Goal: Task Accomplishment & Management: Complete application form

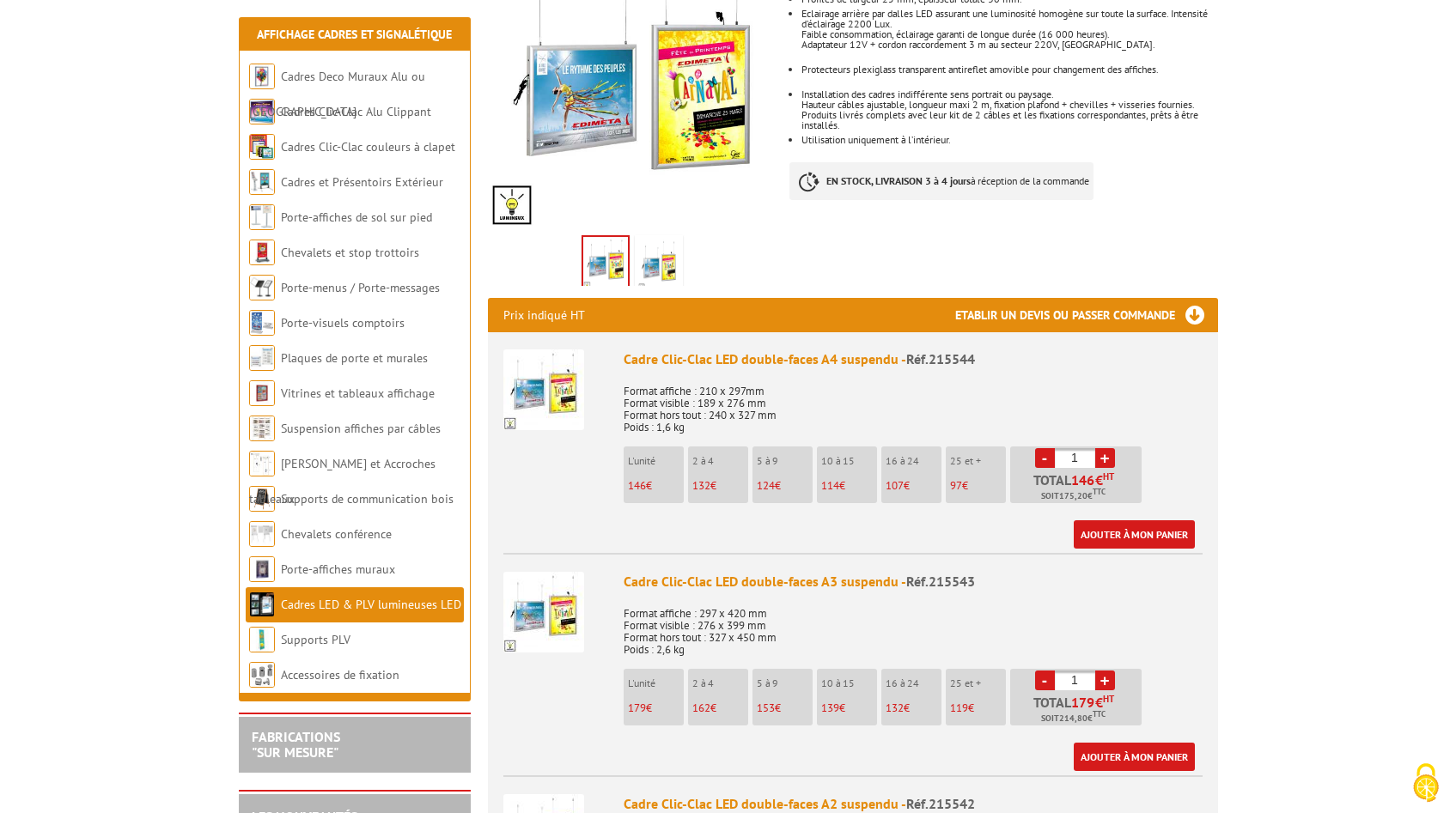
scroll to position [860, 0]
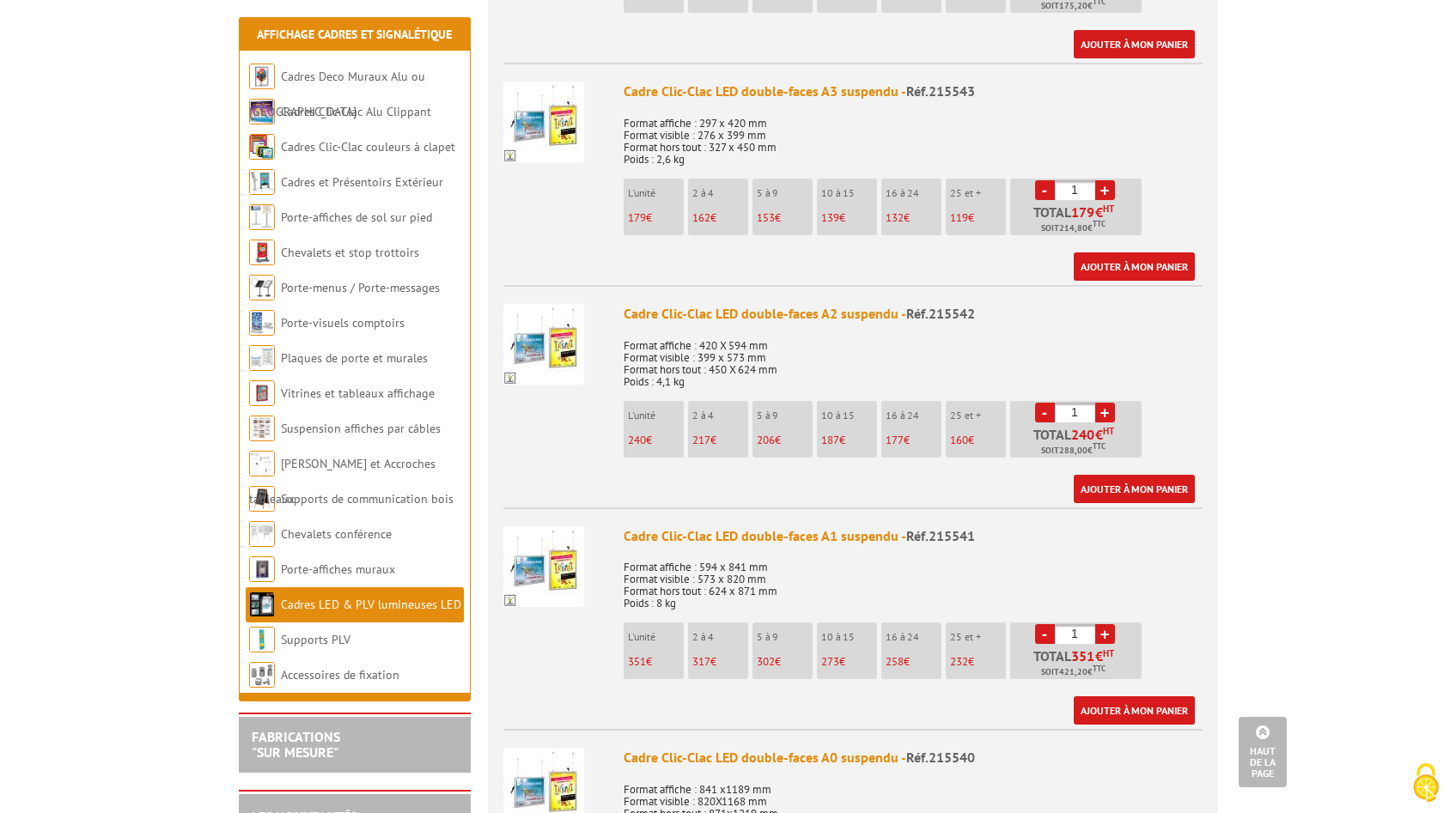
click at [625, 663] on li "L'unité 351 €" at bounding box center [654, 651] width 60 height 57
click at [636, 664] on span "351" at bounding box center [637, 661] width 18 height 15
click at [1143, 708] on link "Ajouter à mon panier" at bounding box center [1134, 710] width 121 height 28
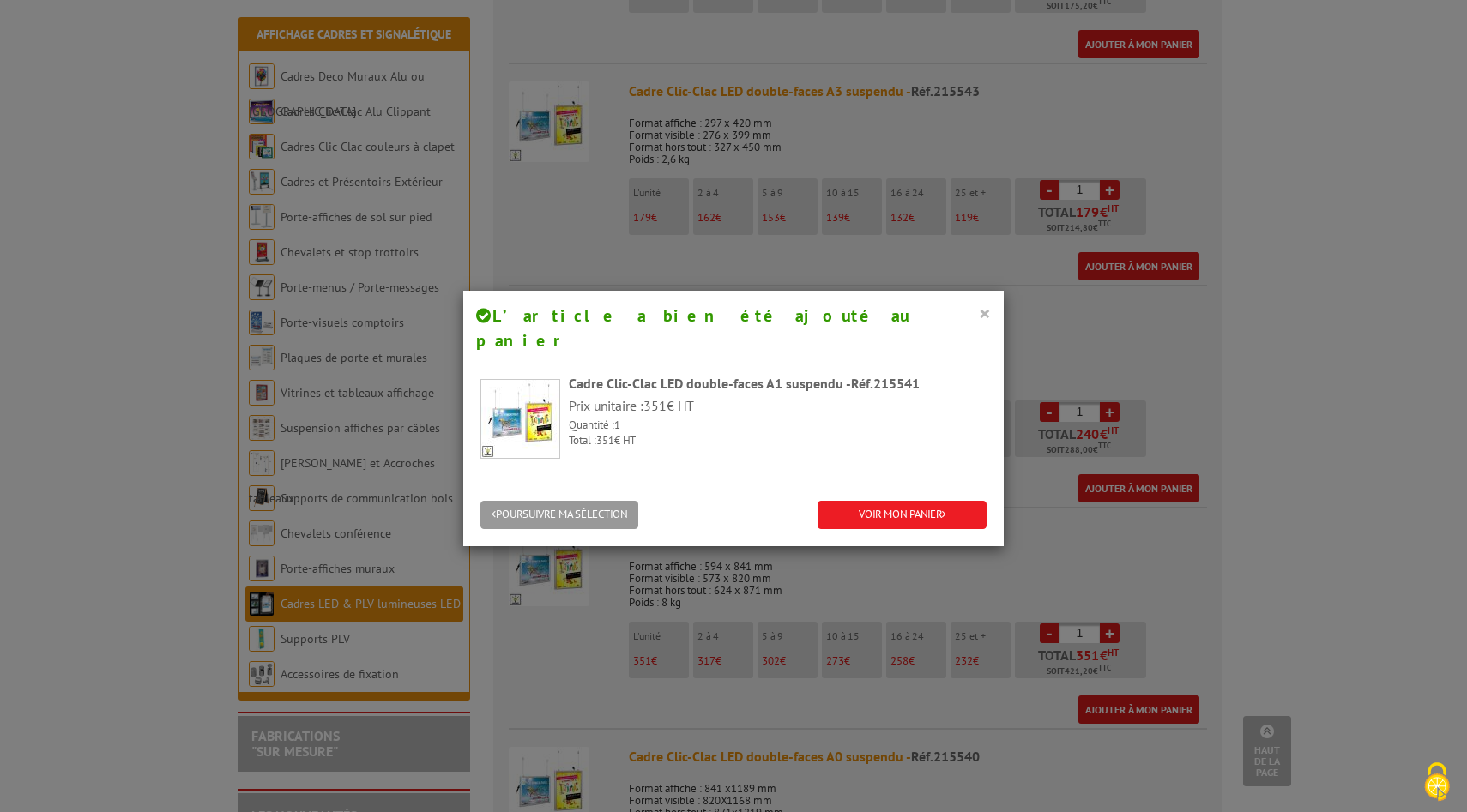
click at [979, 315] on button "×" at bounding box center [985, 313] width 12 height 22
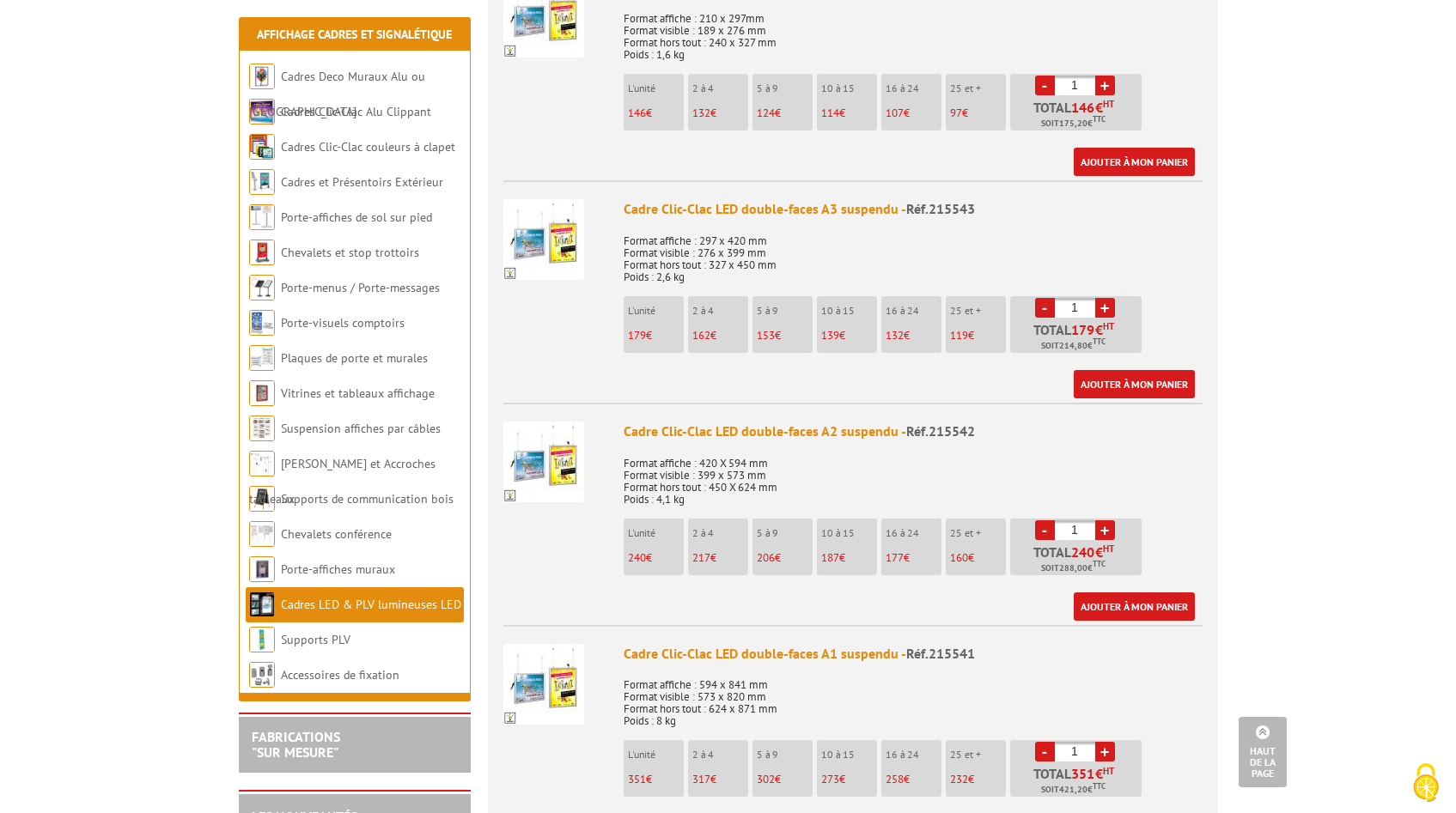
scroll to position [547, 0]
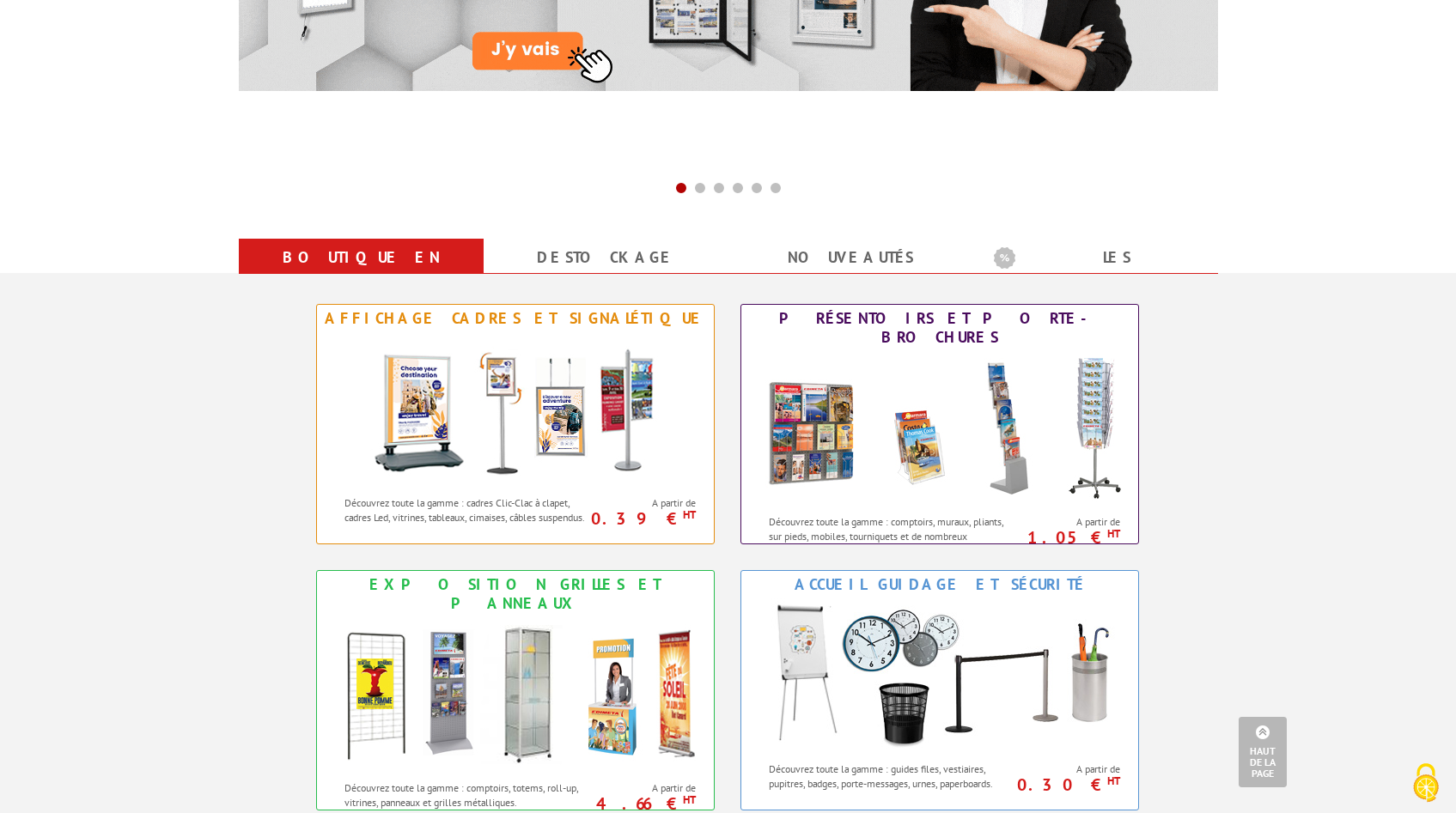
scroll to position [494, 0]
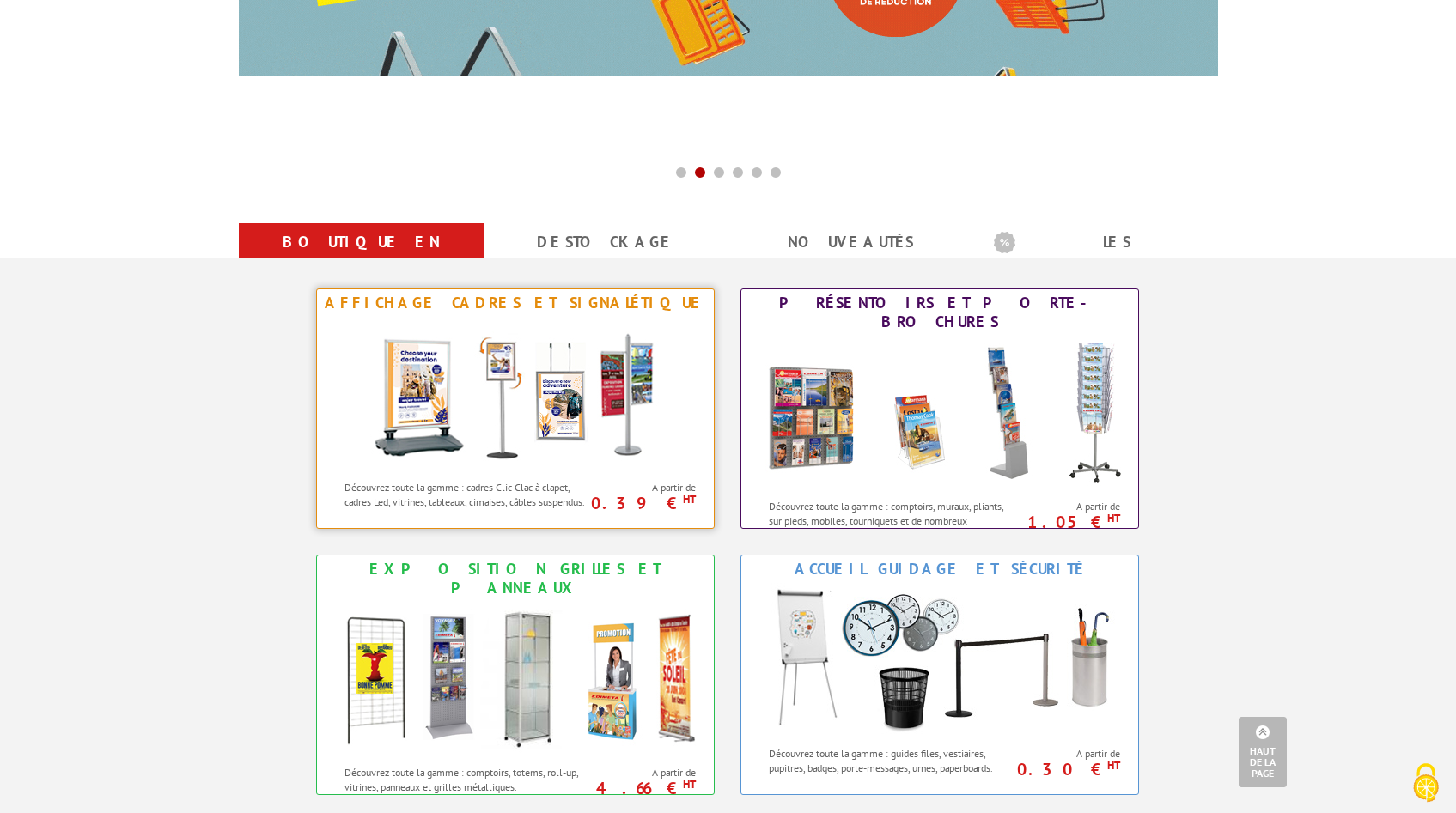
click at [562, 456] on img at bounding box center [515, 393] width 317 height 154
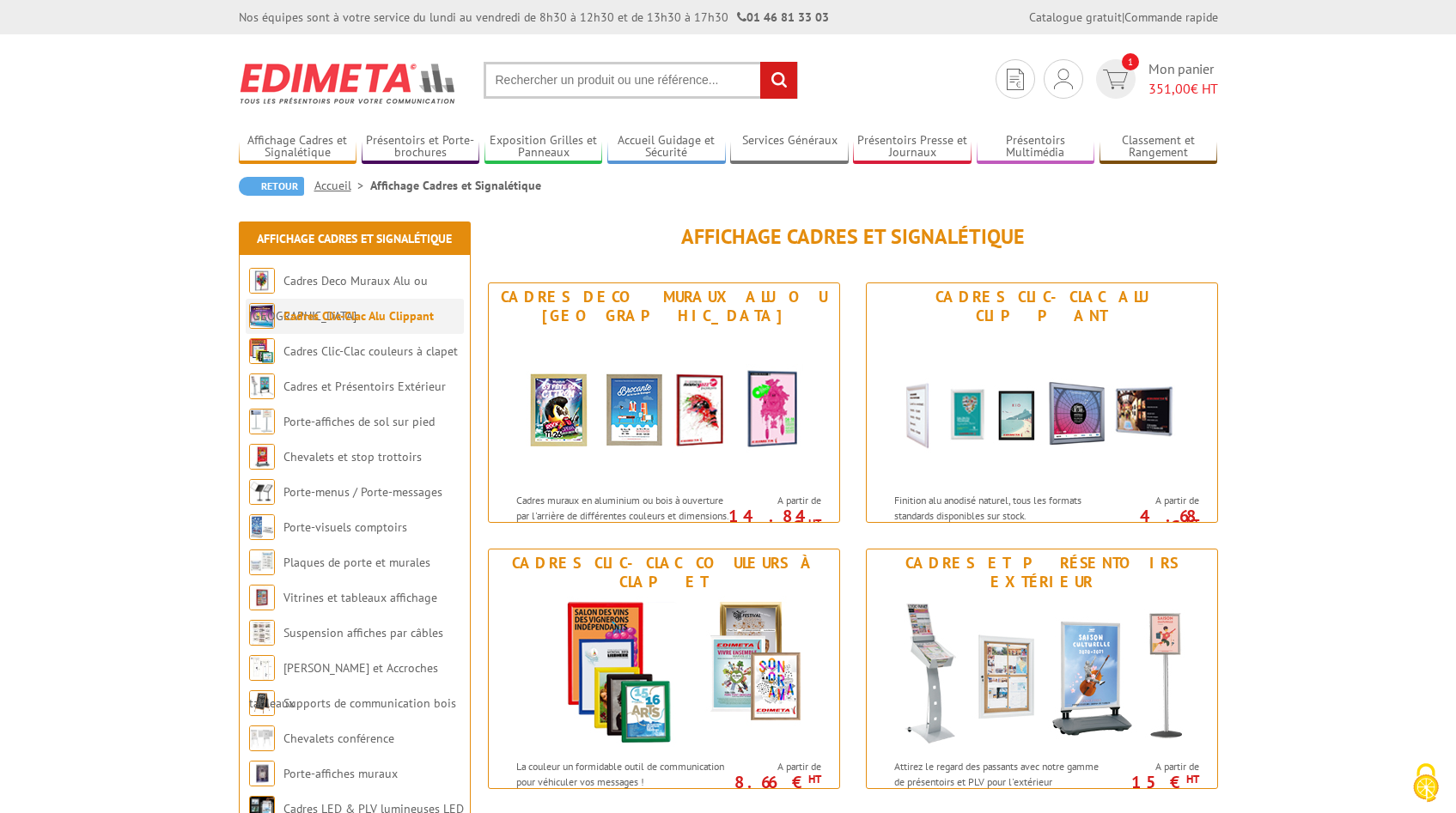
click at [377, 313] on link "Cadres Clic-Clac Alu Clippant" at bounding box center [359, 316] width 150 height 16
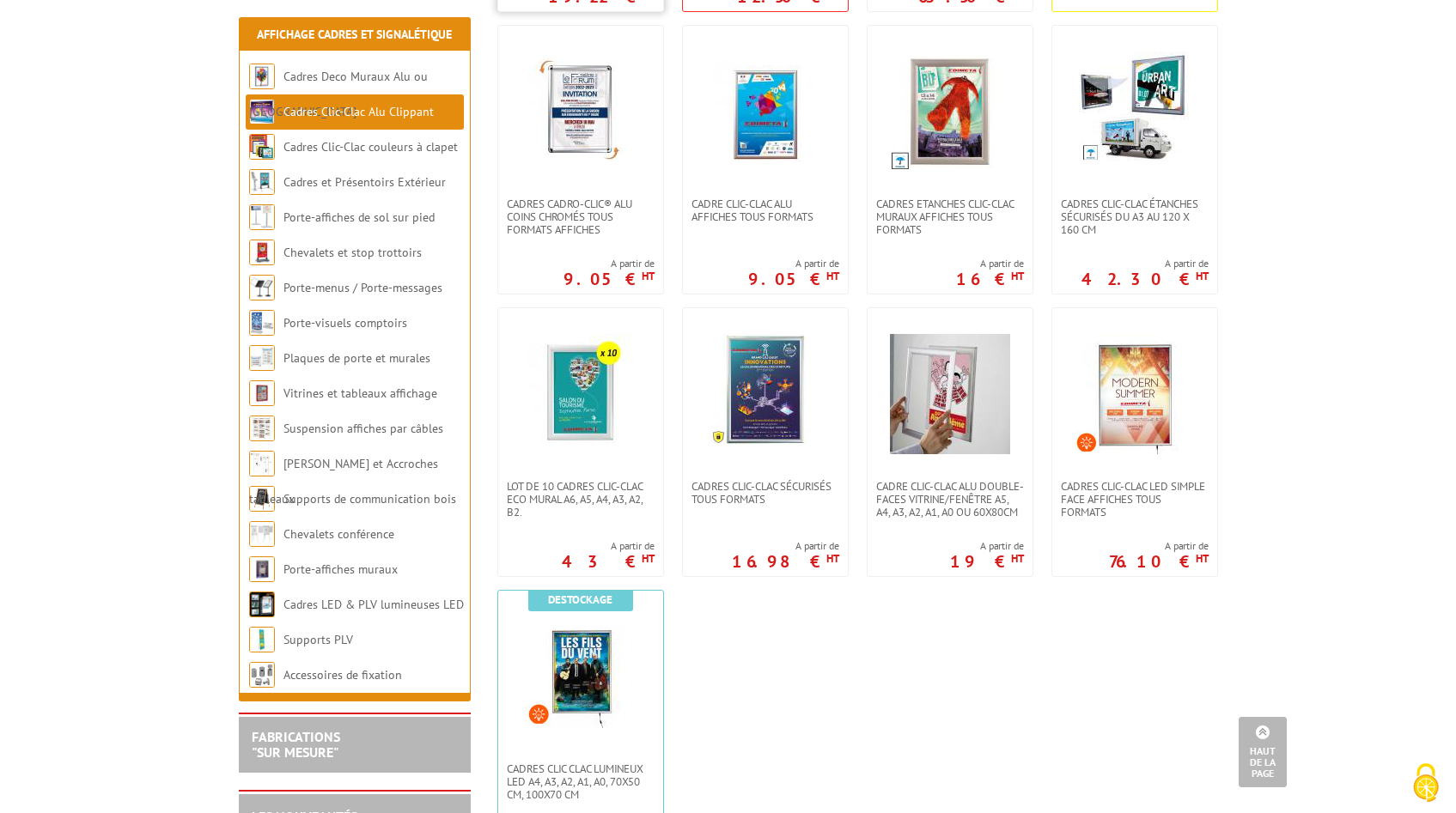
scroll to position [669, 0]
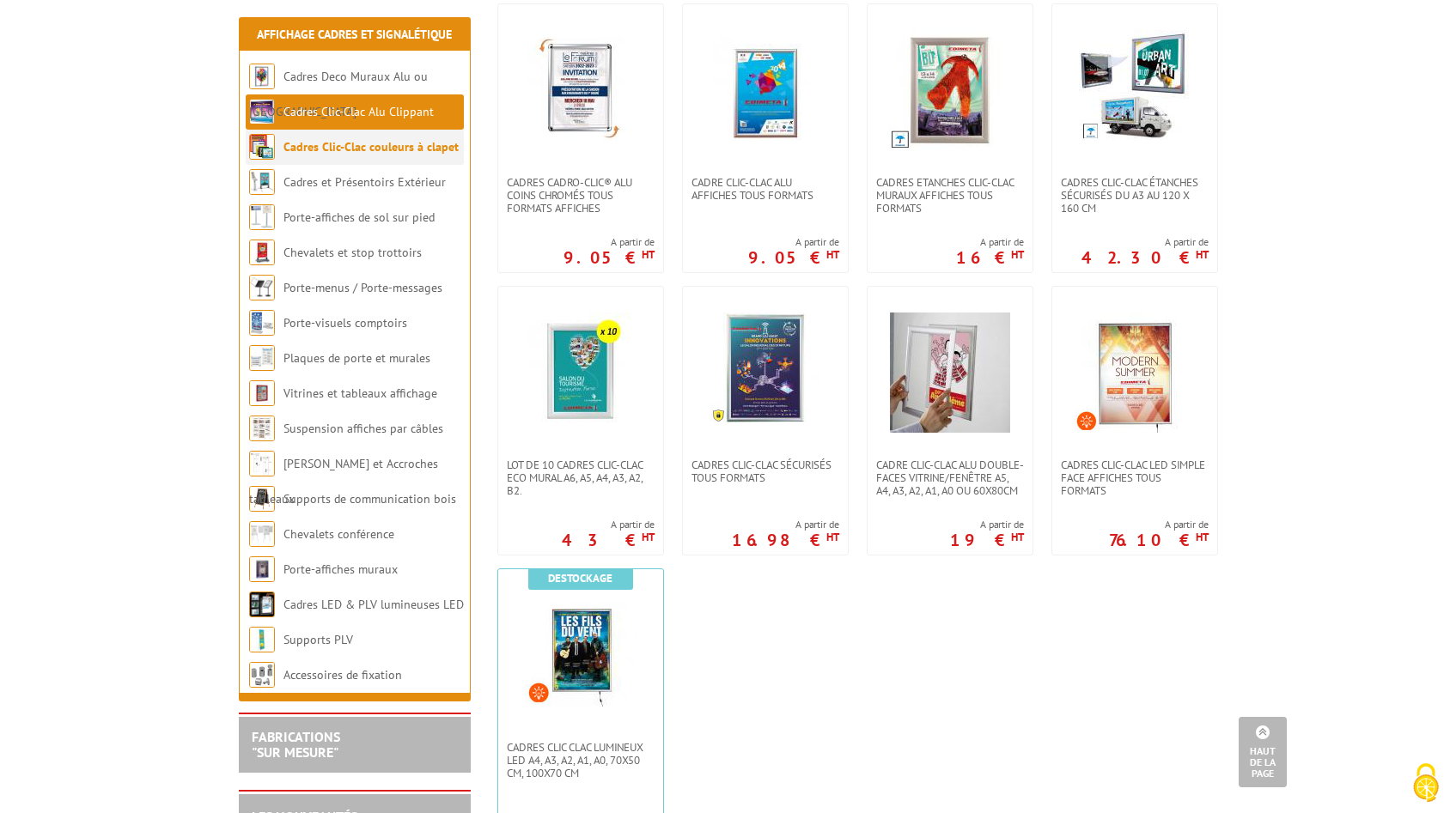
click at [356, 147] on link "Cadres Clic-Clac couleurs à clapet" at bounding box center [371, 147] width 175 height 16
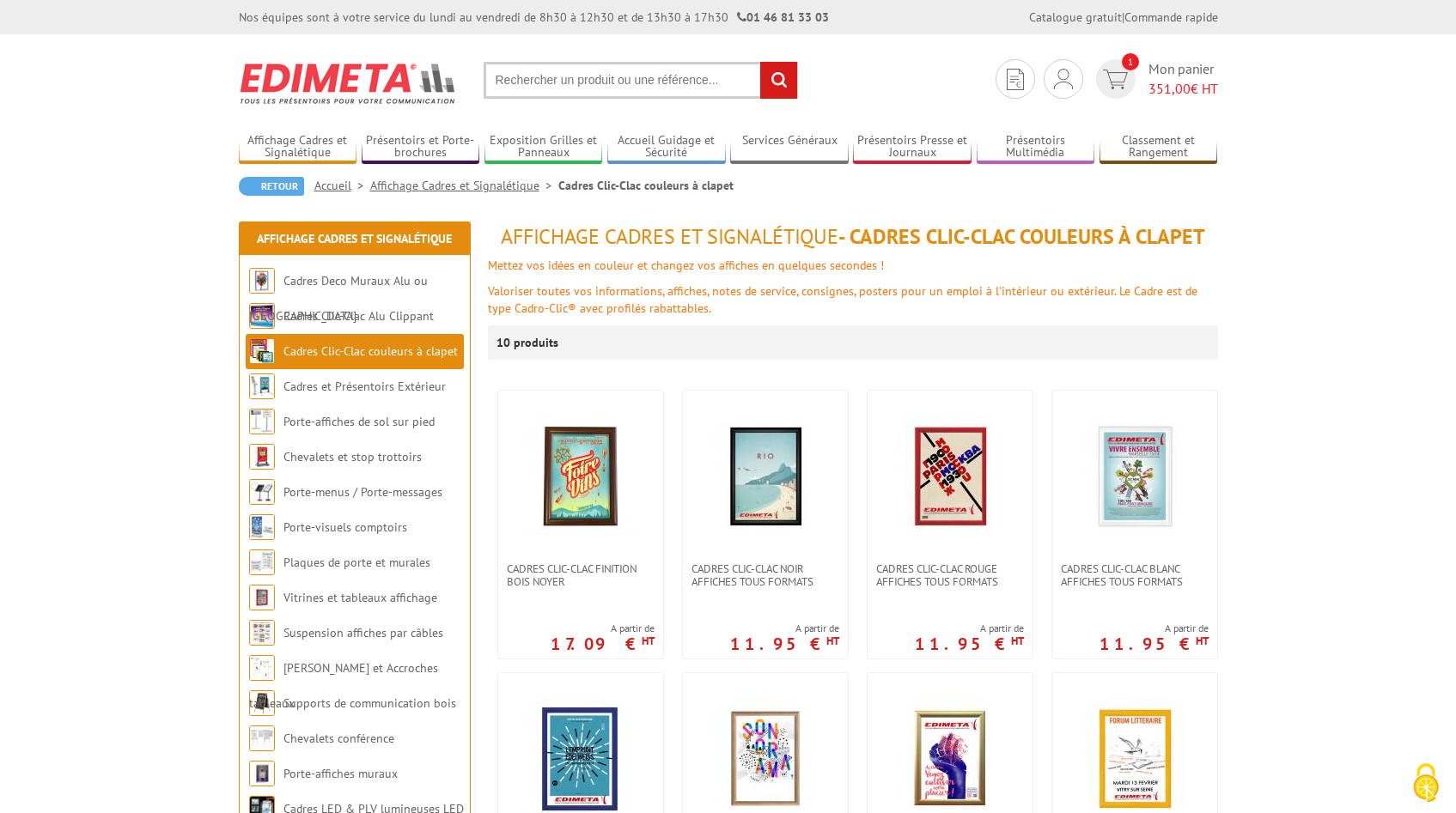
click at [547, 83] on input "text" at bounding box center [641, 80] width 314 height 37
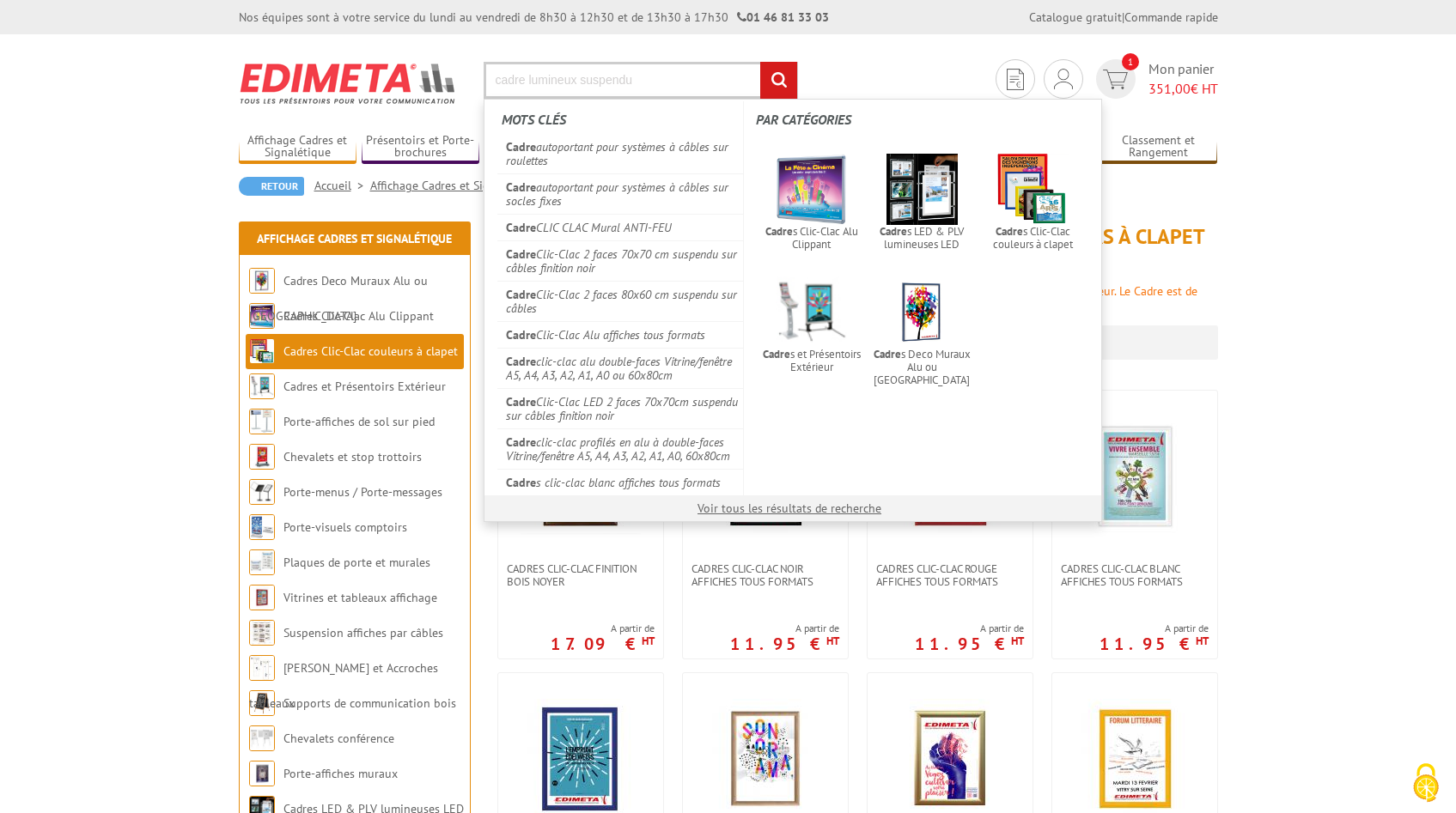
type input "cadre lumineux suspendu"
click at [760, 62] on input "rechercher" at bounding box center [778, 80] width 37 height 37
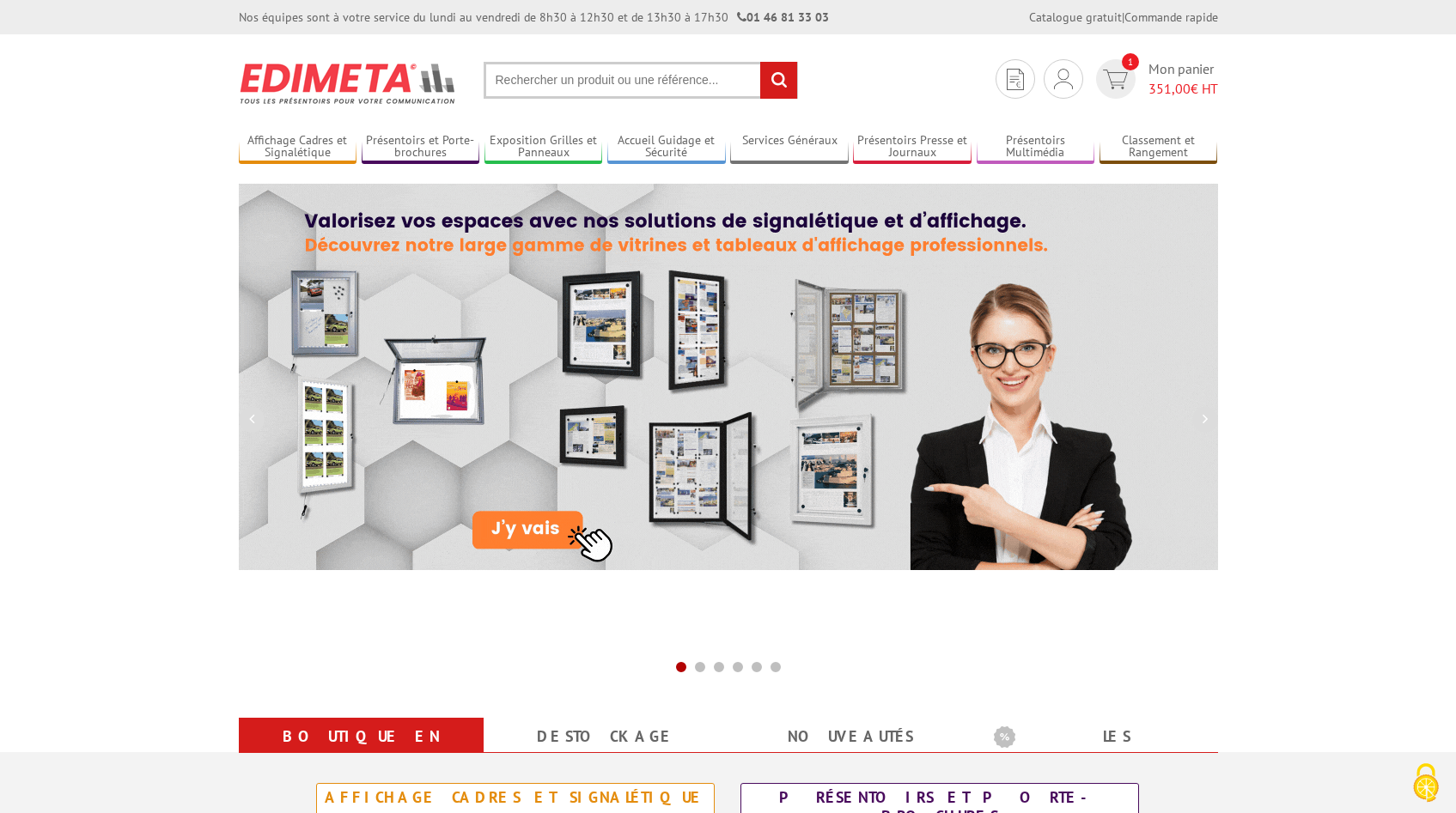
paste input "Cadre clic-clac led double face a.1 suspendu"
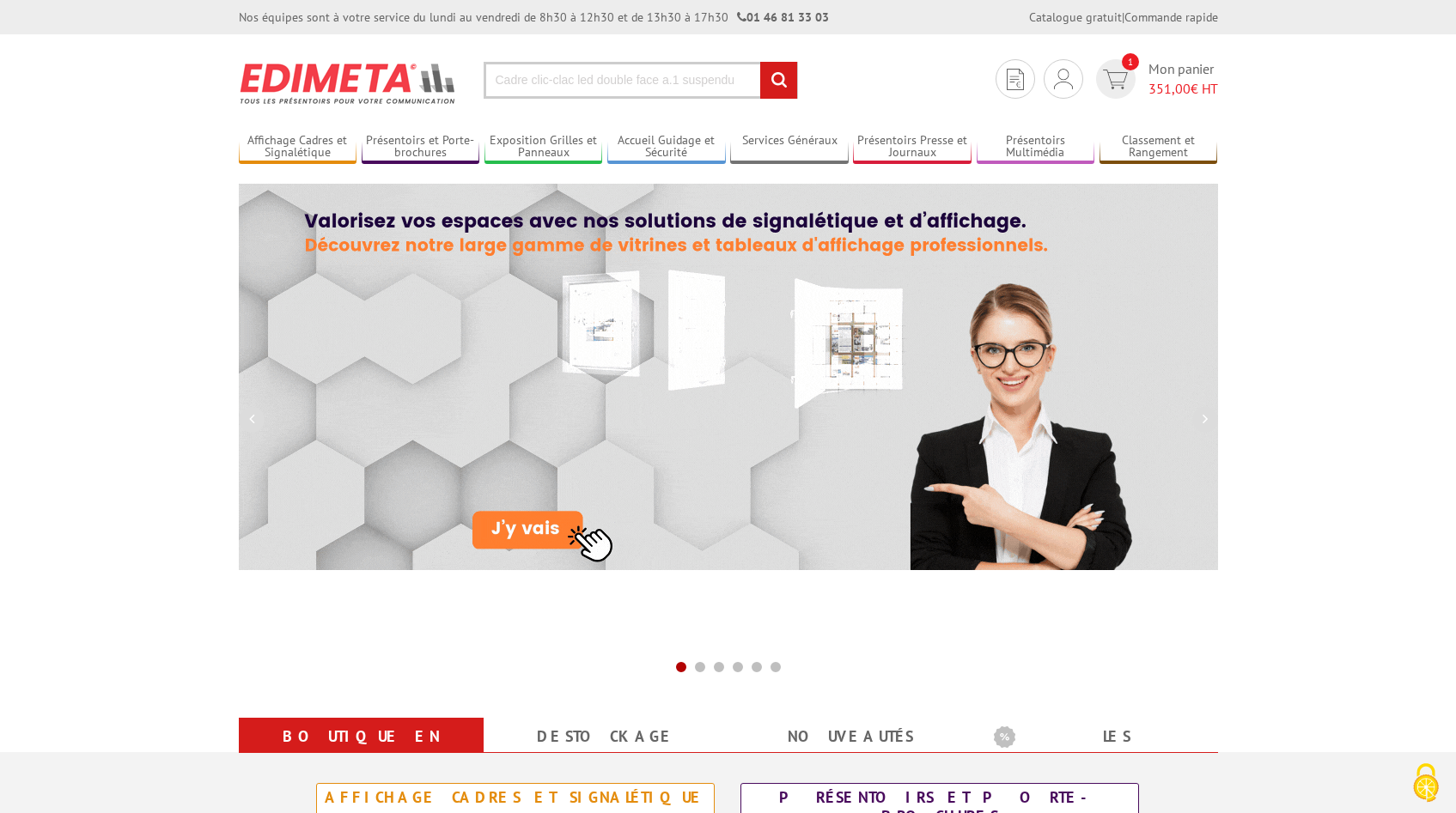
type input "Cadre clic-clac led double face a.1 suspendu"
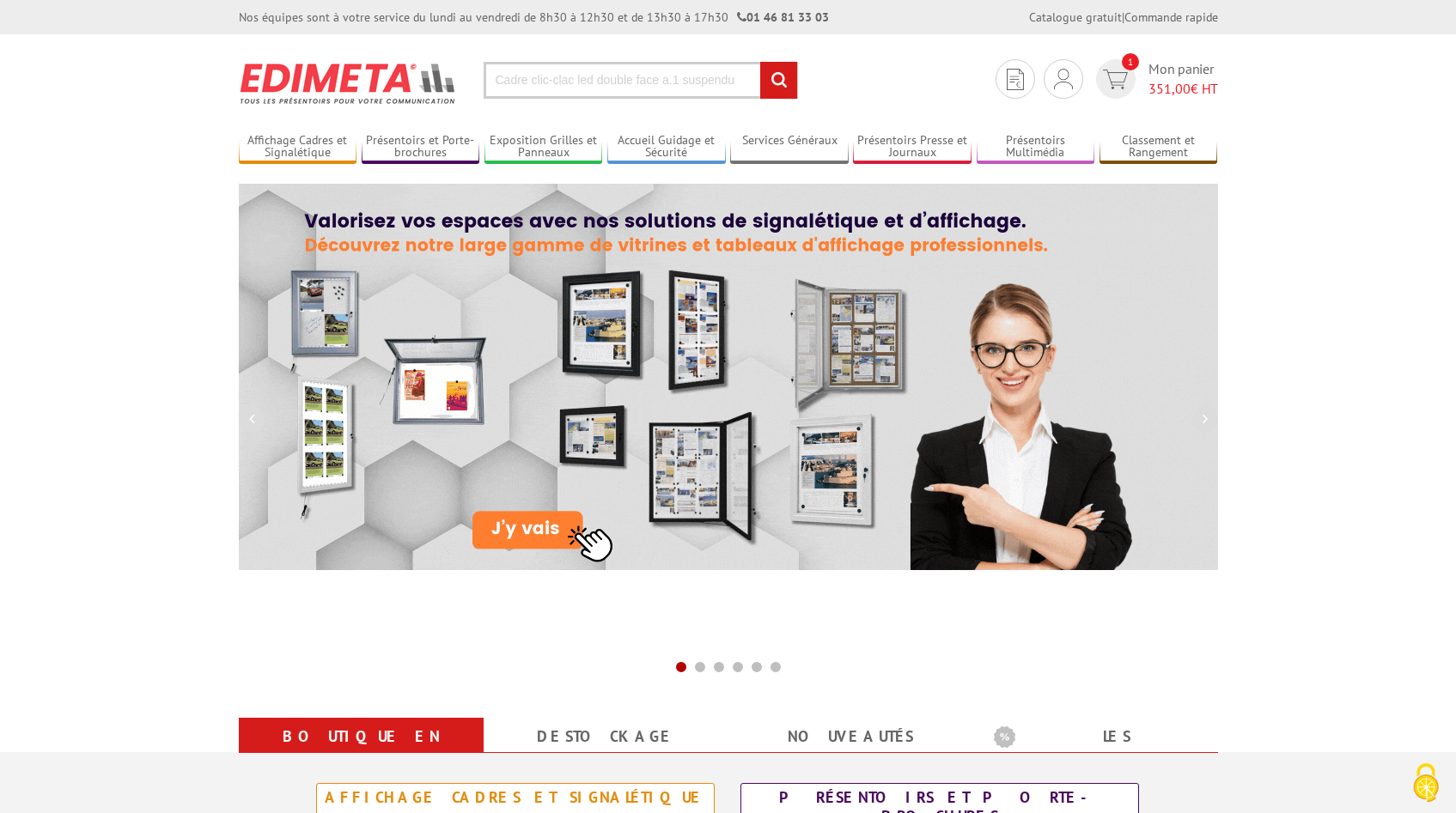
click at [774, 89] on input "rechercher" at bounding box center [778, 80] width 37 height 37
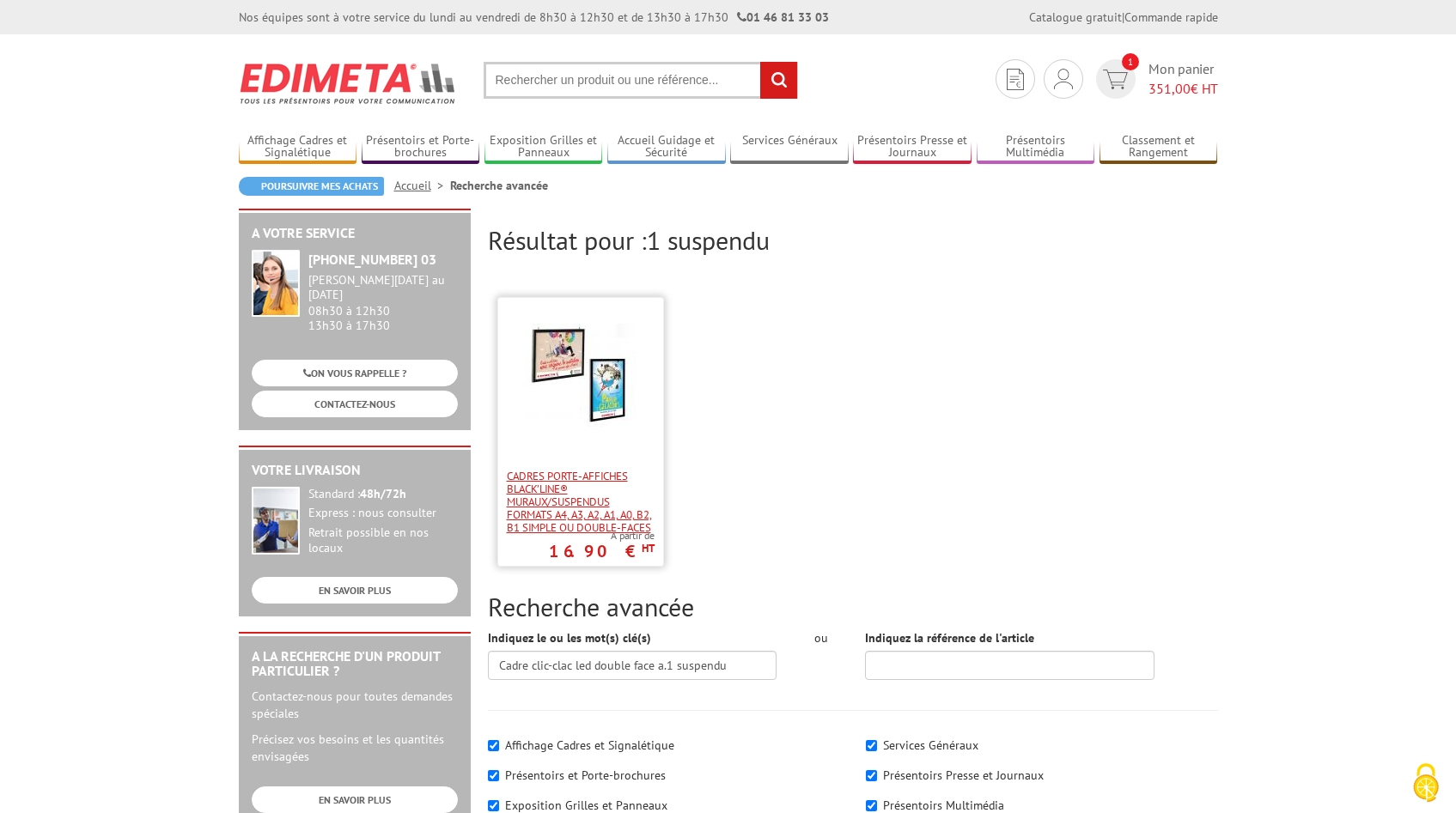
click at [546, 485] on span "Cadres porte-affiches Black’Line® muraux/suspendus Formats A4, A3, A2, A1, A0, …" at bounding box center [580, 502] width 147 height 65
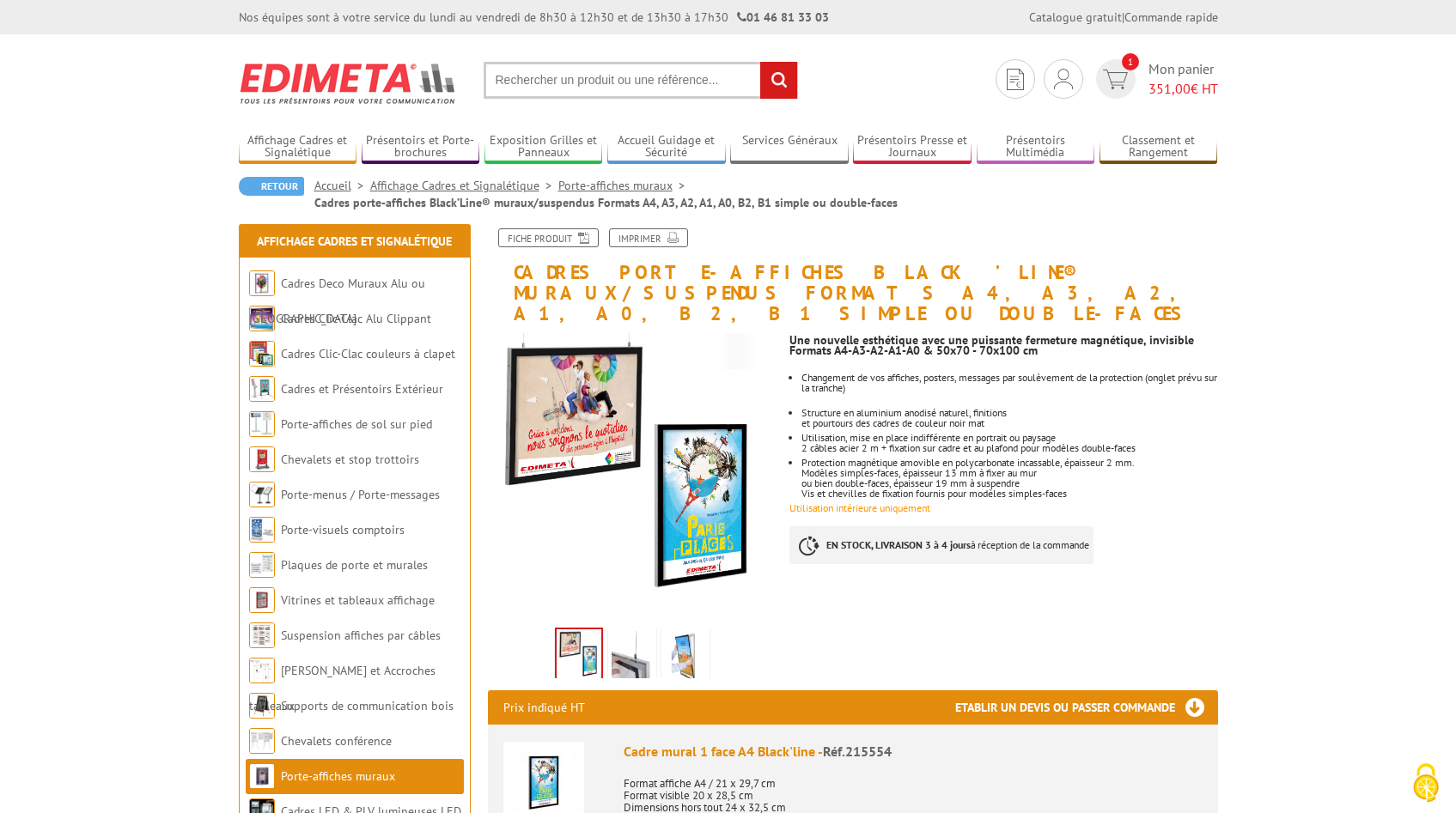
click at [549, 81] on input "text" at bounding box center [641, 80] width 314 height 37
paste input "Cadre clic-clac led double face a.1 suspendu"
type input "Cadre clic-clac led double face a.1 suspendu"
click at [790, 84] on input "rechercher" at bounding box center [778, 80] width 37 height 37
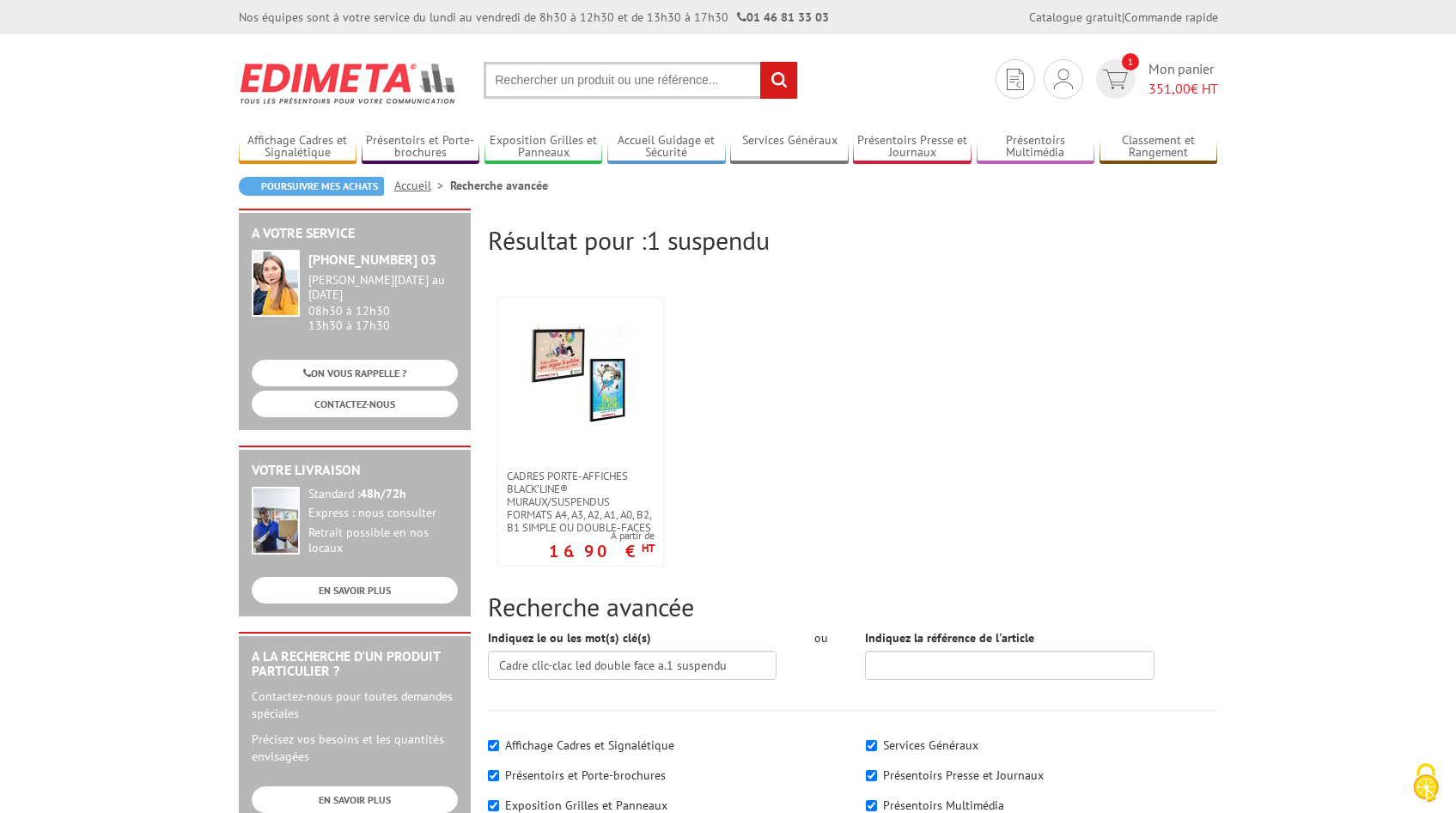
click at [597, 87] on input "text" at bounding box center [641, 80] width 314 height 37
click at [574, 85] on input "text" at bounding box center [641, 80] width 314 height 37
type input "cadre lumineux"
click at [760, 62] on input "rechercher" at bounding box center [778, 80] width 37 height 37
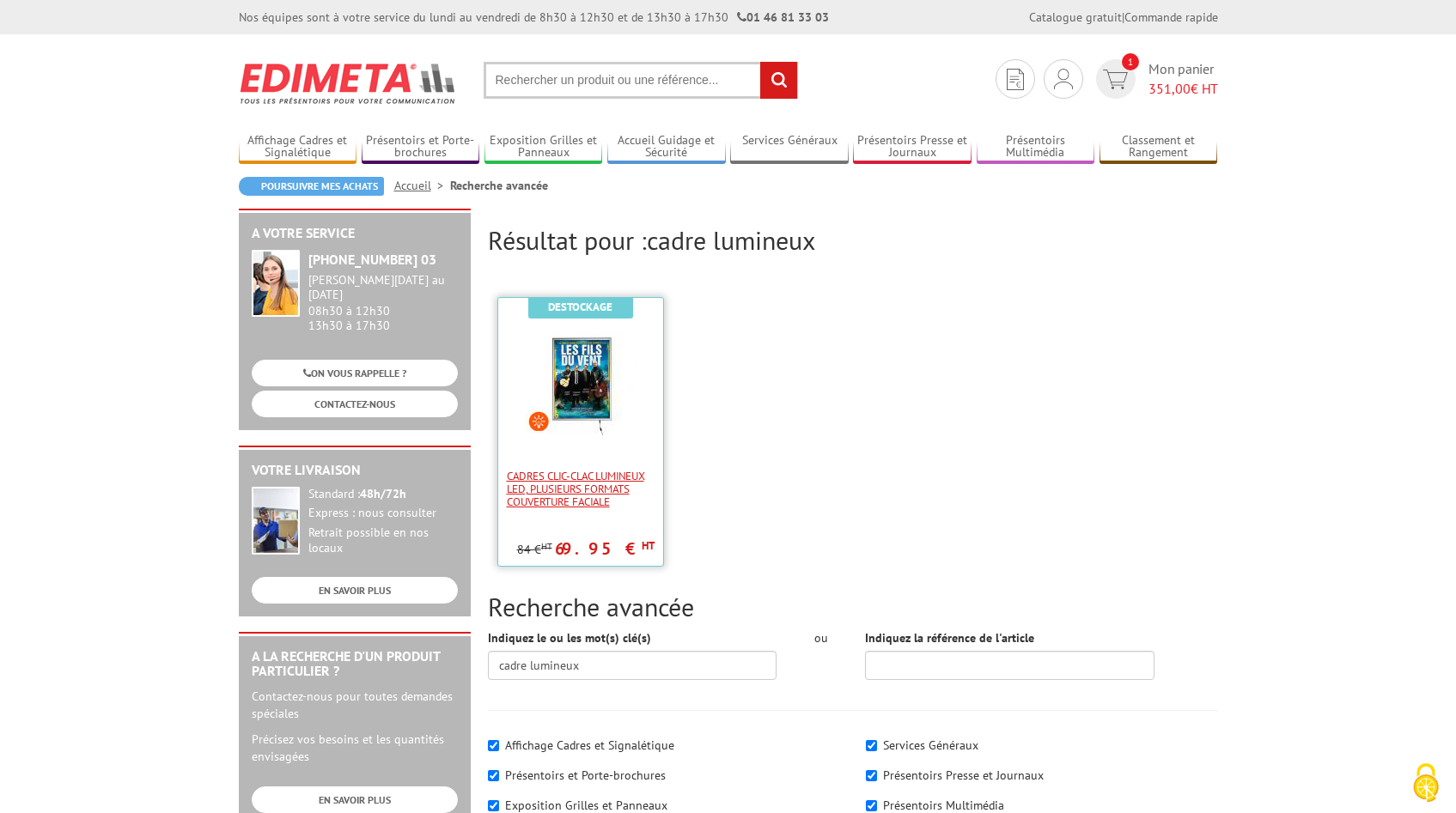
click at [550, 502] on span "Cadres Clic-Clac lumineux LED, plusieurs formats couverture faciale" at bounding box center [580, 489] width 147 height 39
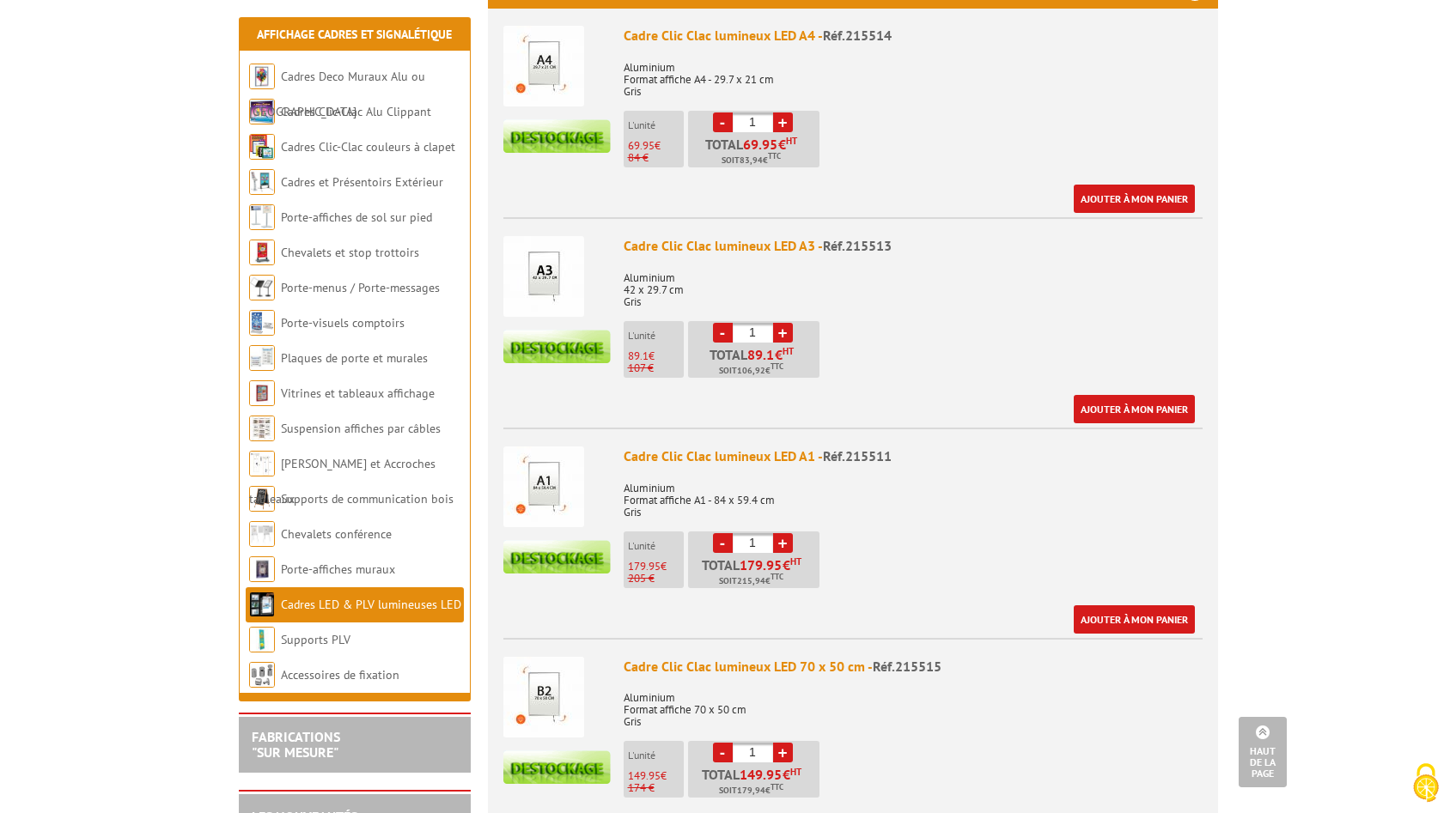
scroll to position [742, 0]
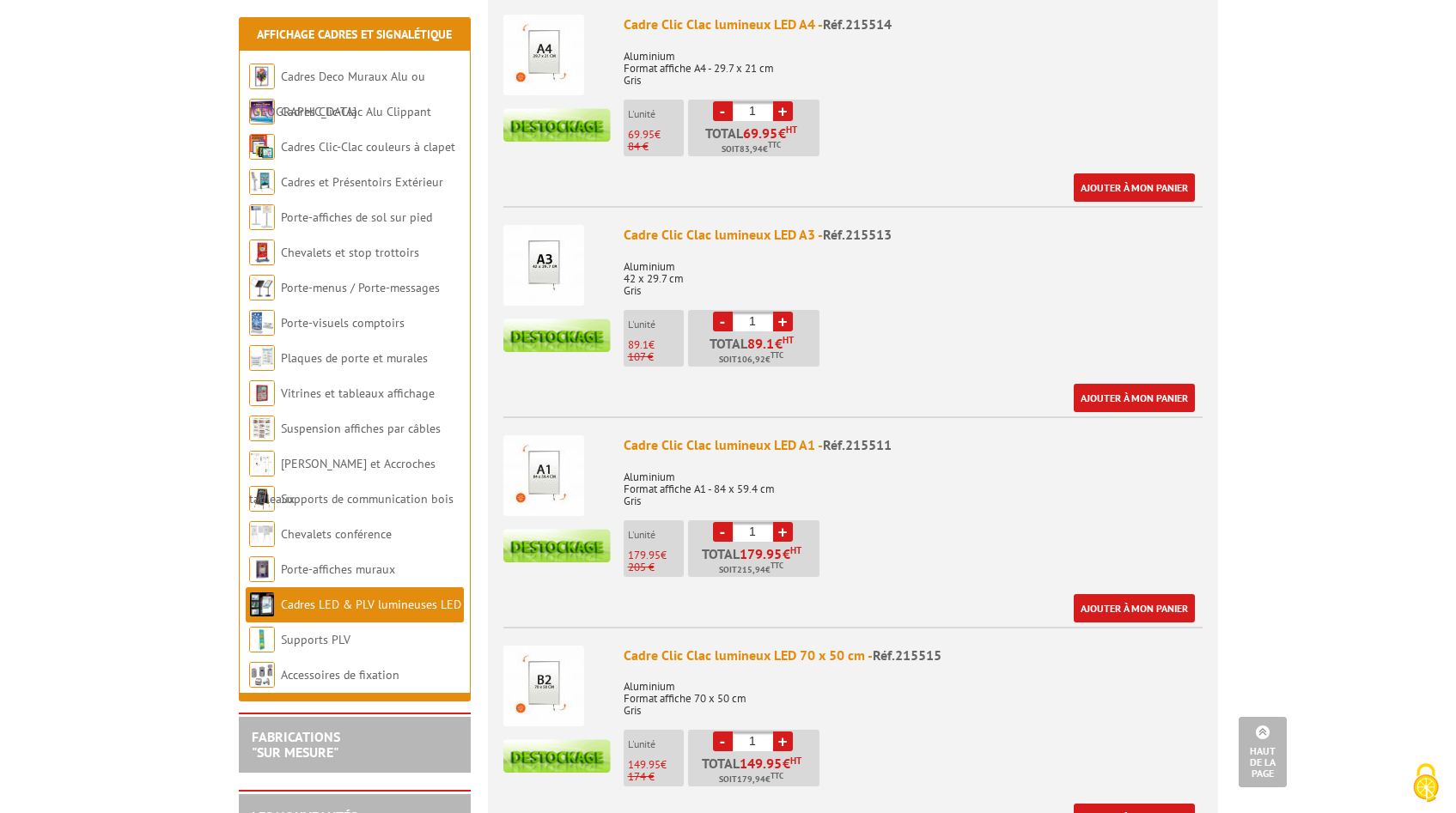
click at [550, 465] on img at bounding box center [543, 476] width 81 height 81
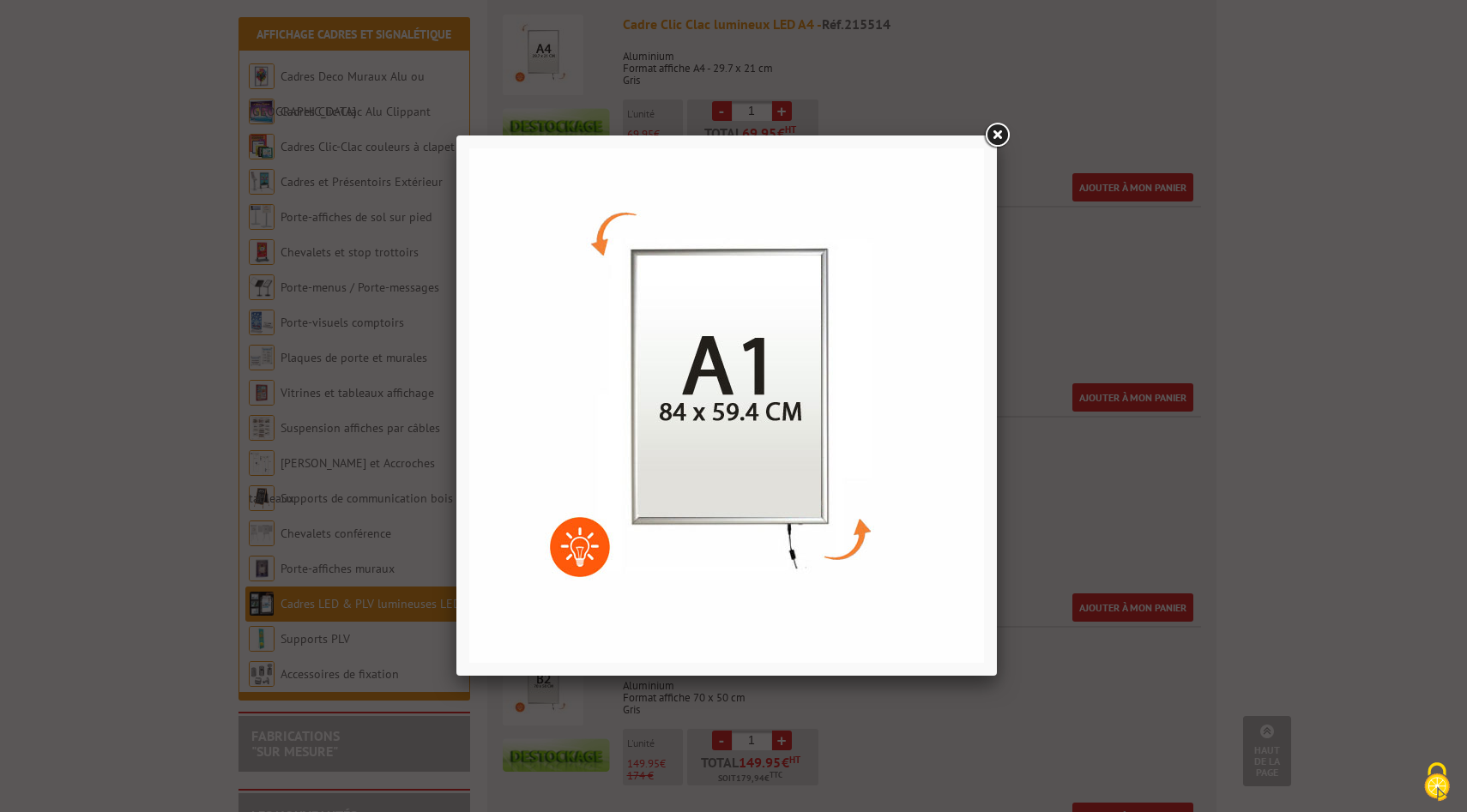
click at [997, 141] on link at bounding box center [997, 135] width 31 height 31
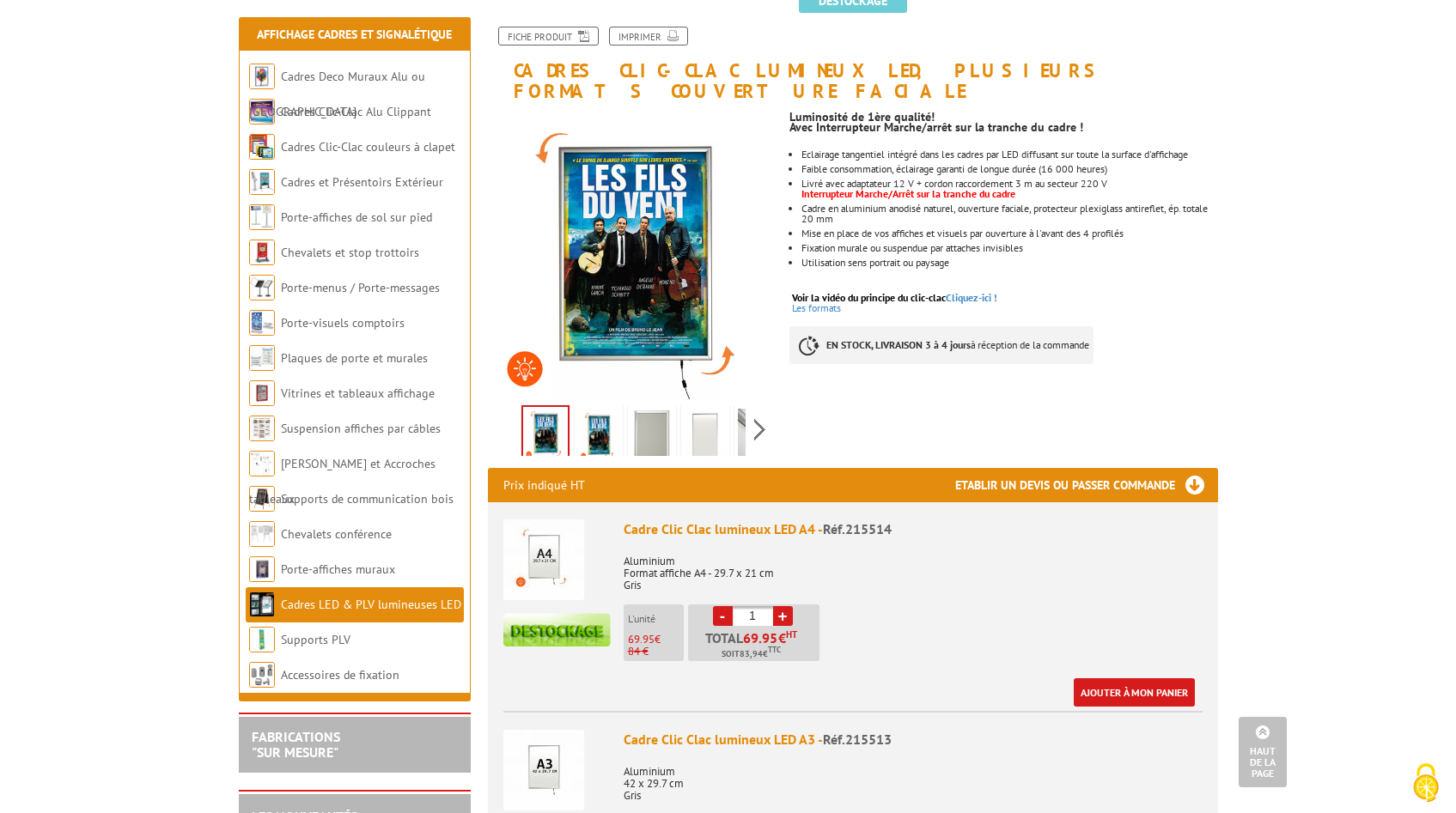
scroll to position [72, 0]
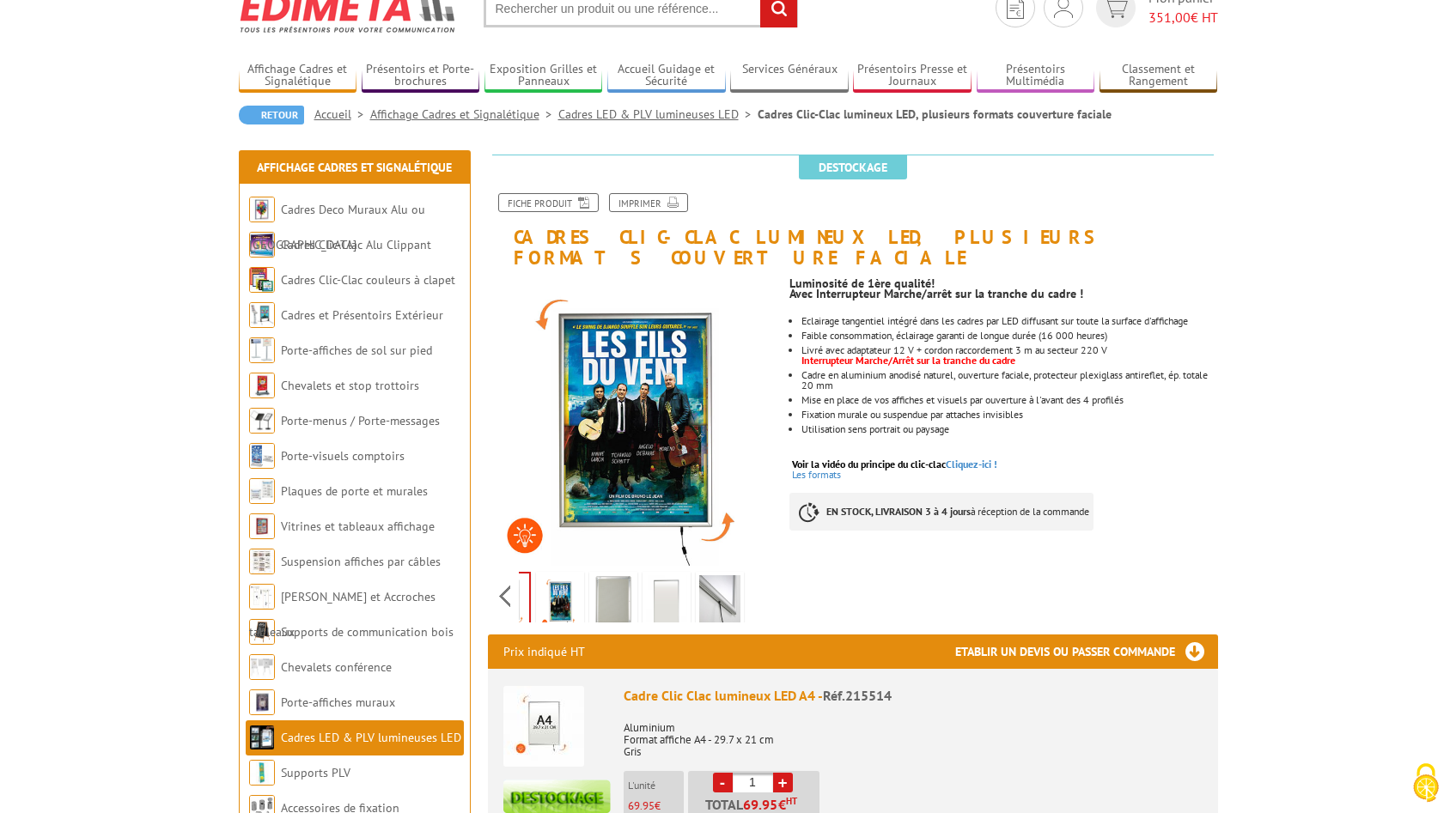
click at [765, 578] on div "Previous Next" at bounding box center [633, 596] width 290 height 60
click at [707, 579] on img at bounding box center [719, 602] width 41 height 53
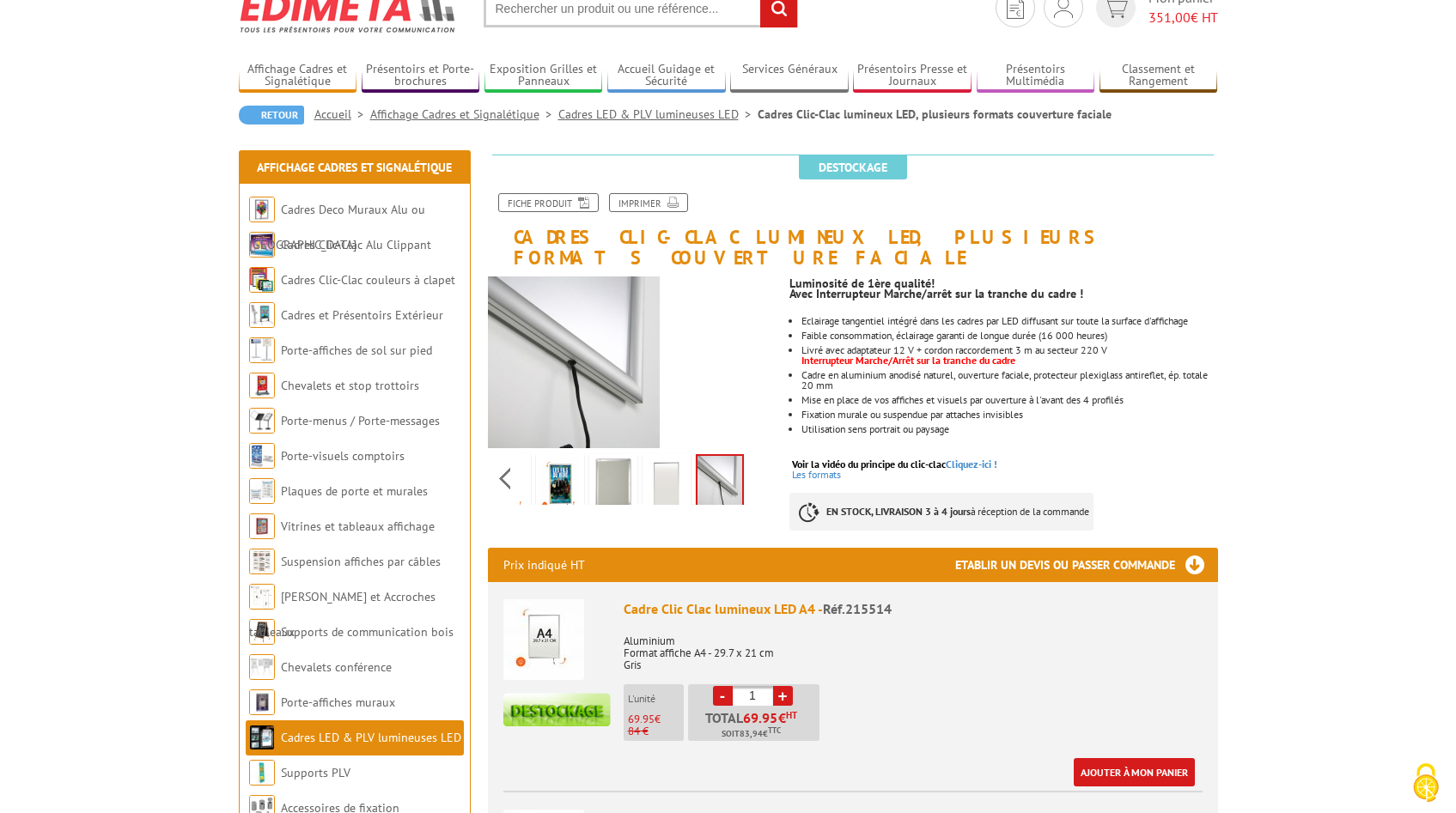
click at [656, 458] on img at bounding box center [667, 485] width 41 height 53
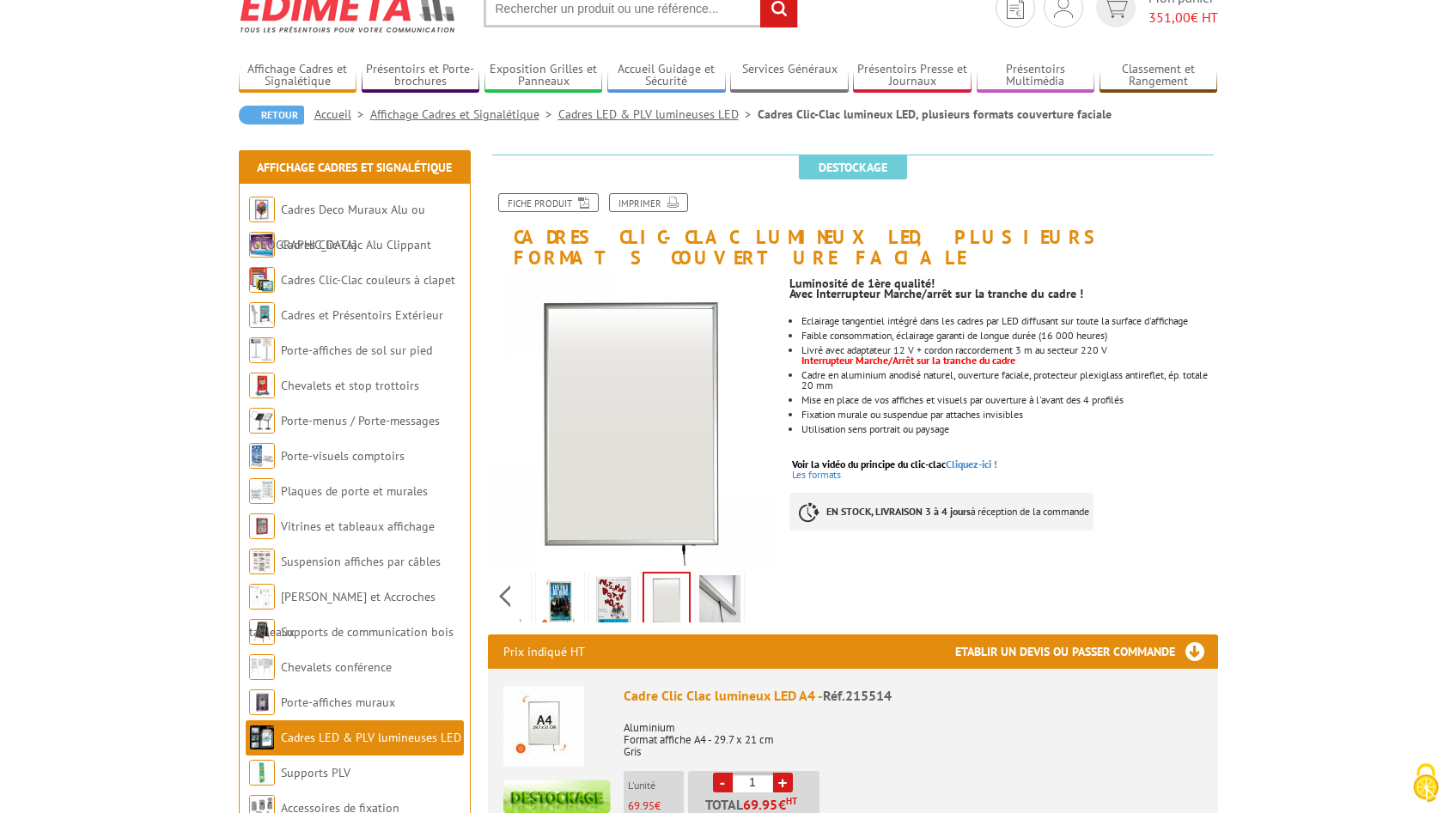
click at [636, 572] on link at bounding box center [613, 602] width 48 height 60
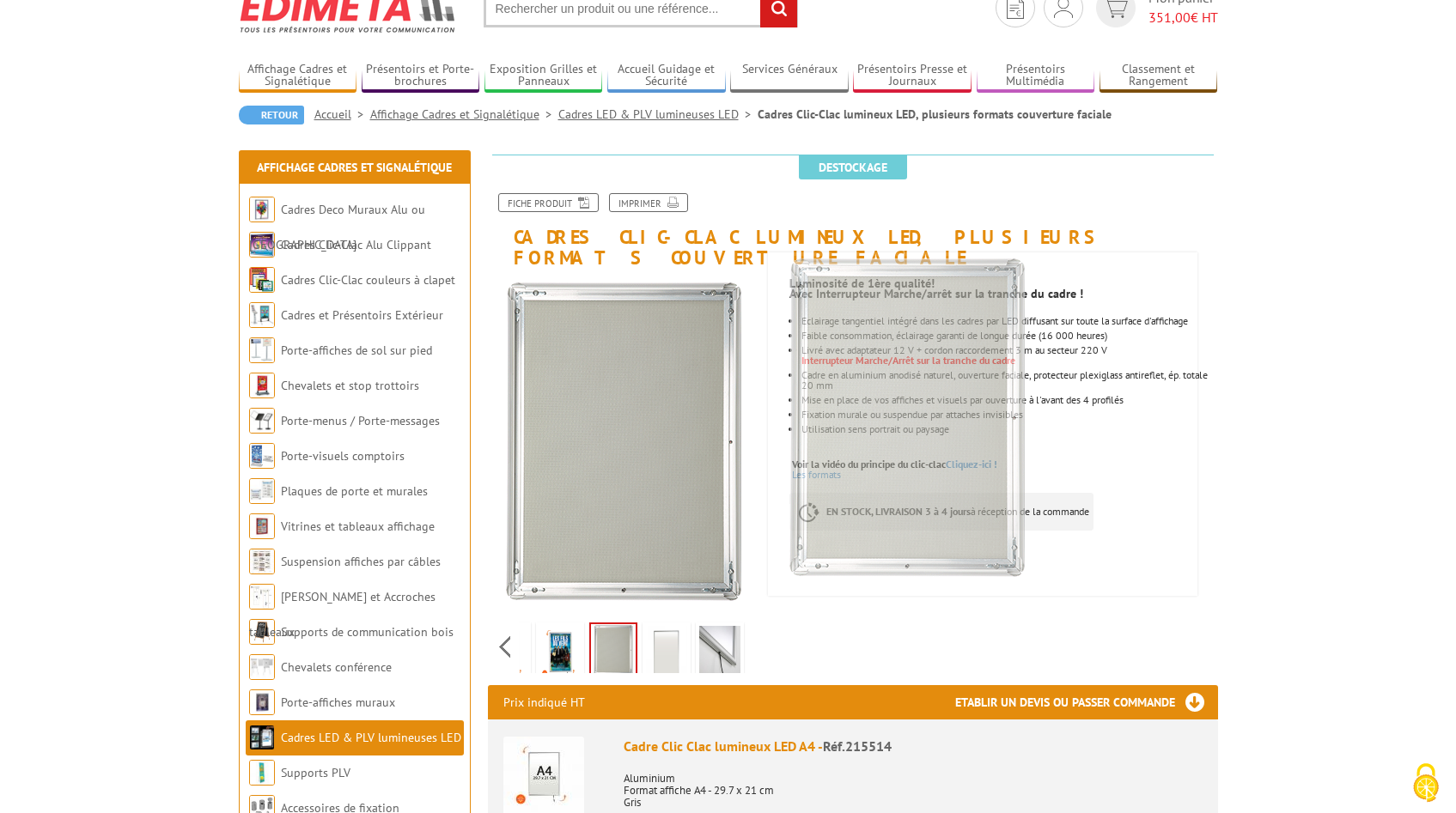
click at [565, 626] on img at bounding box center [560, 653] width 41 height 53
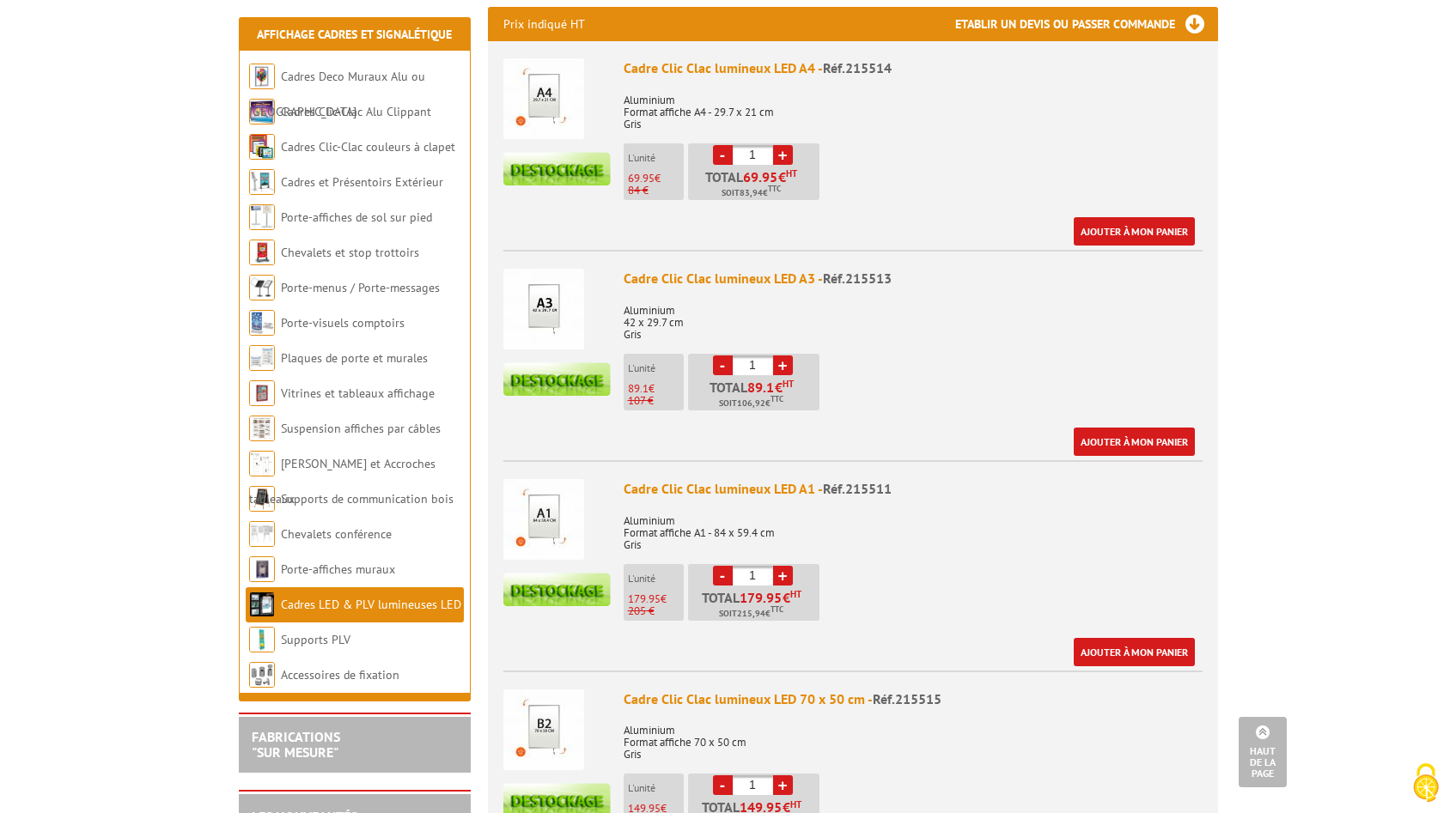
scroll to position [916, 0]
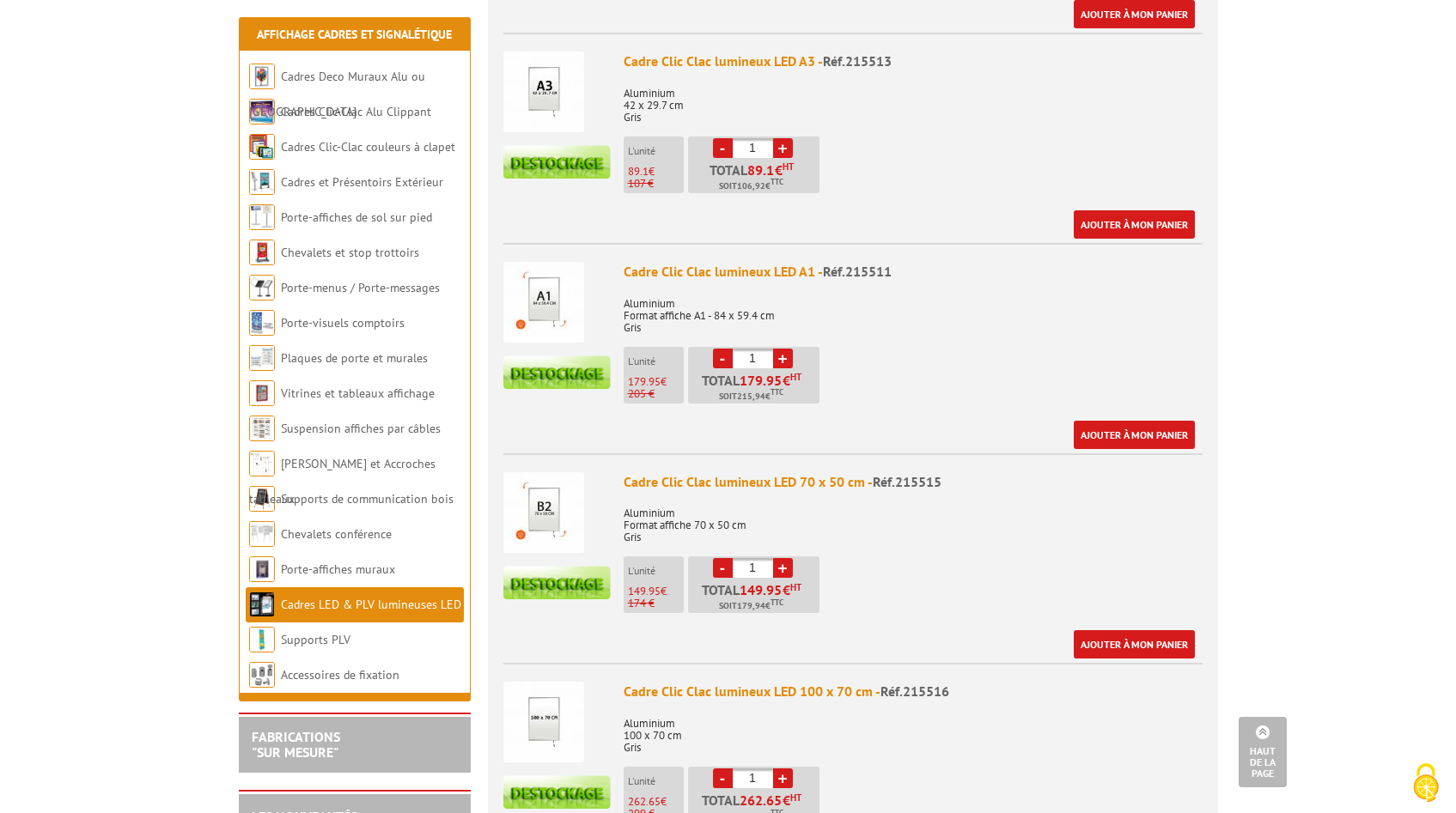
click at [569, 304] on img at bounding box center [543, 303] width 81 height 81
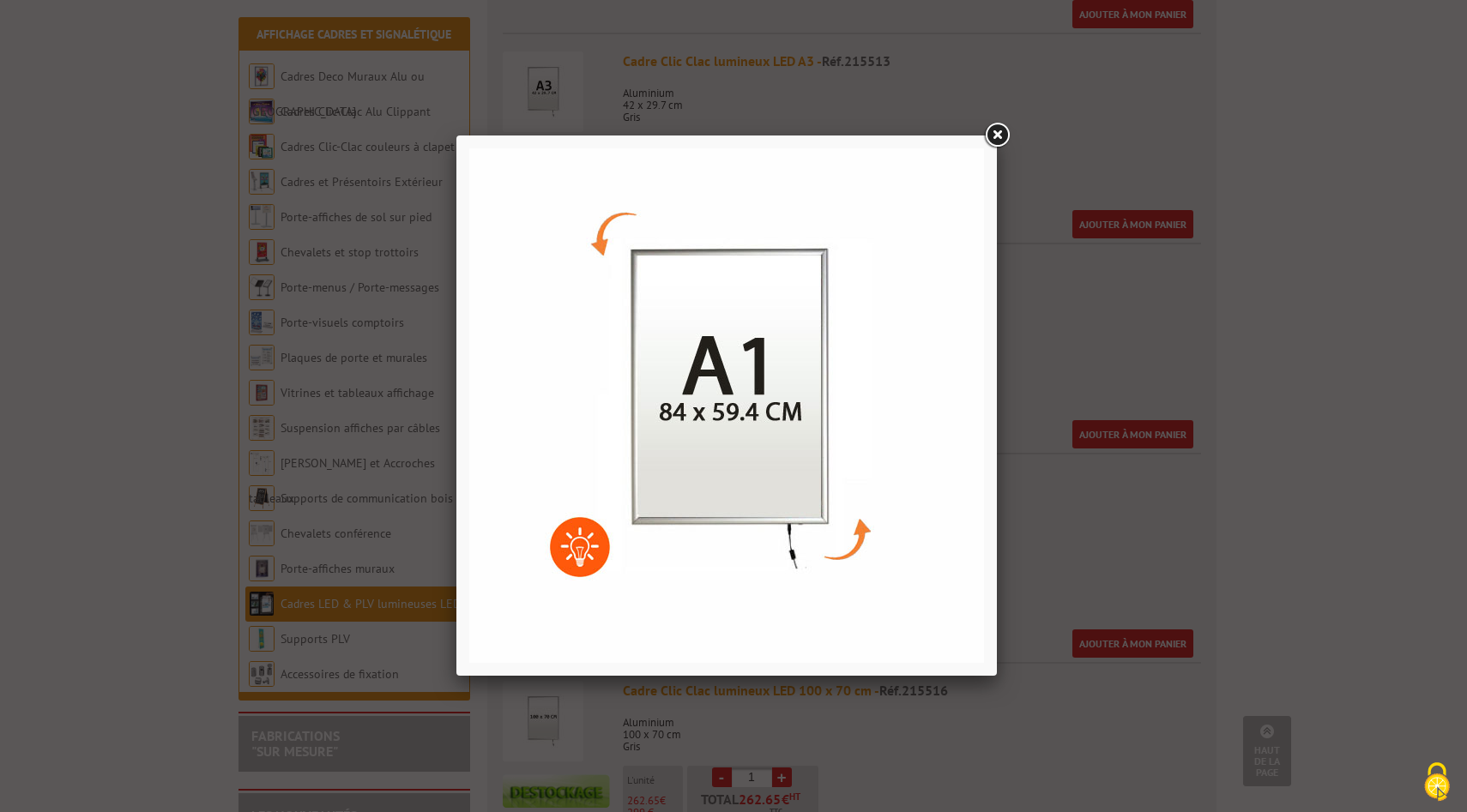
click at [1003, 133] on link at bounding box center [997, 135] width 31 height 31
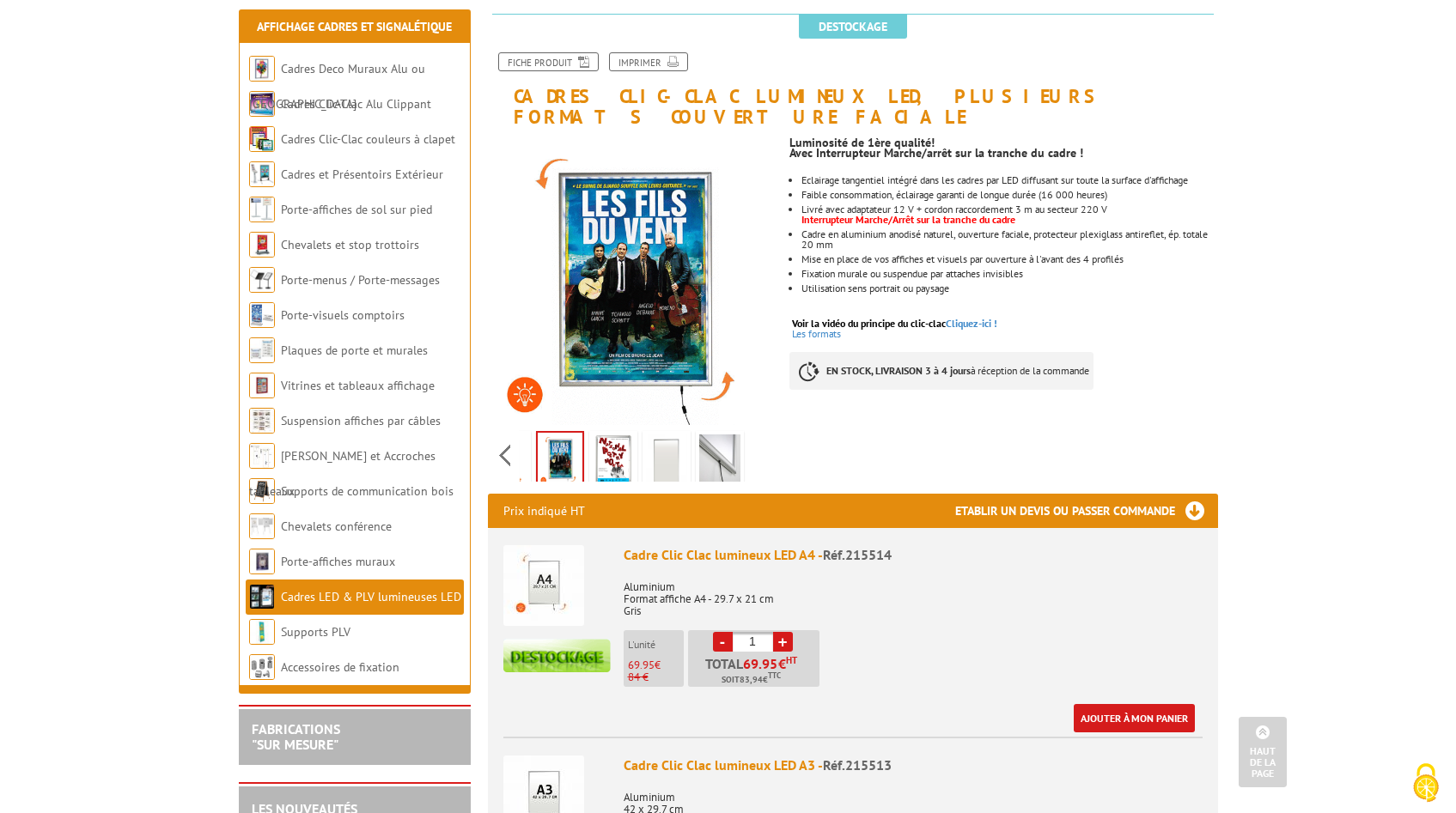
scroll to position [0, 0]
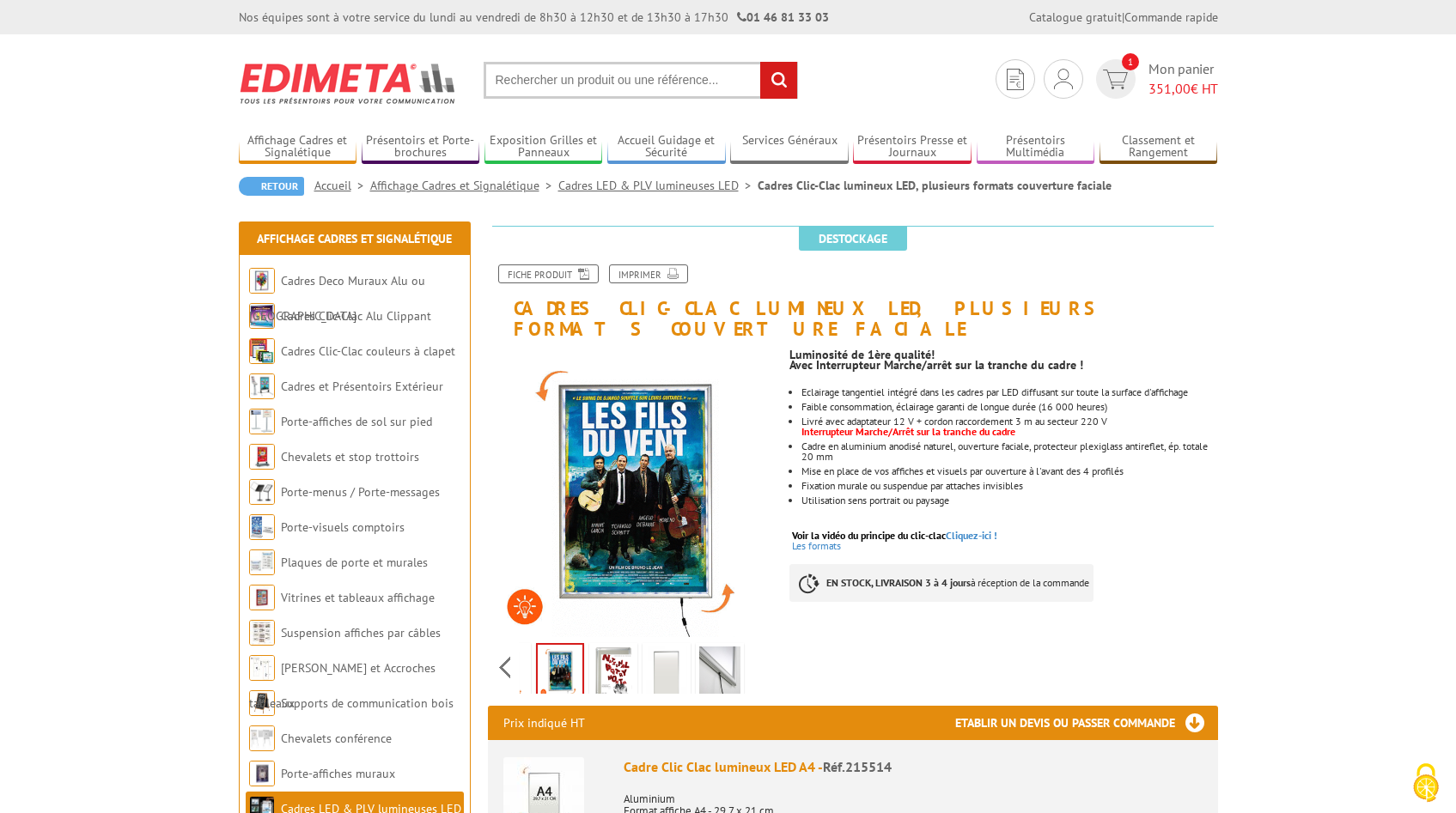
click at [687, 566] on img at bounding box center [633, 492] width 290 height 290
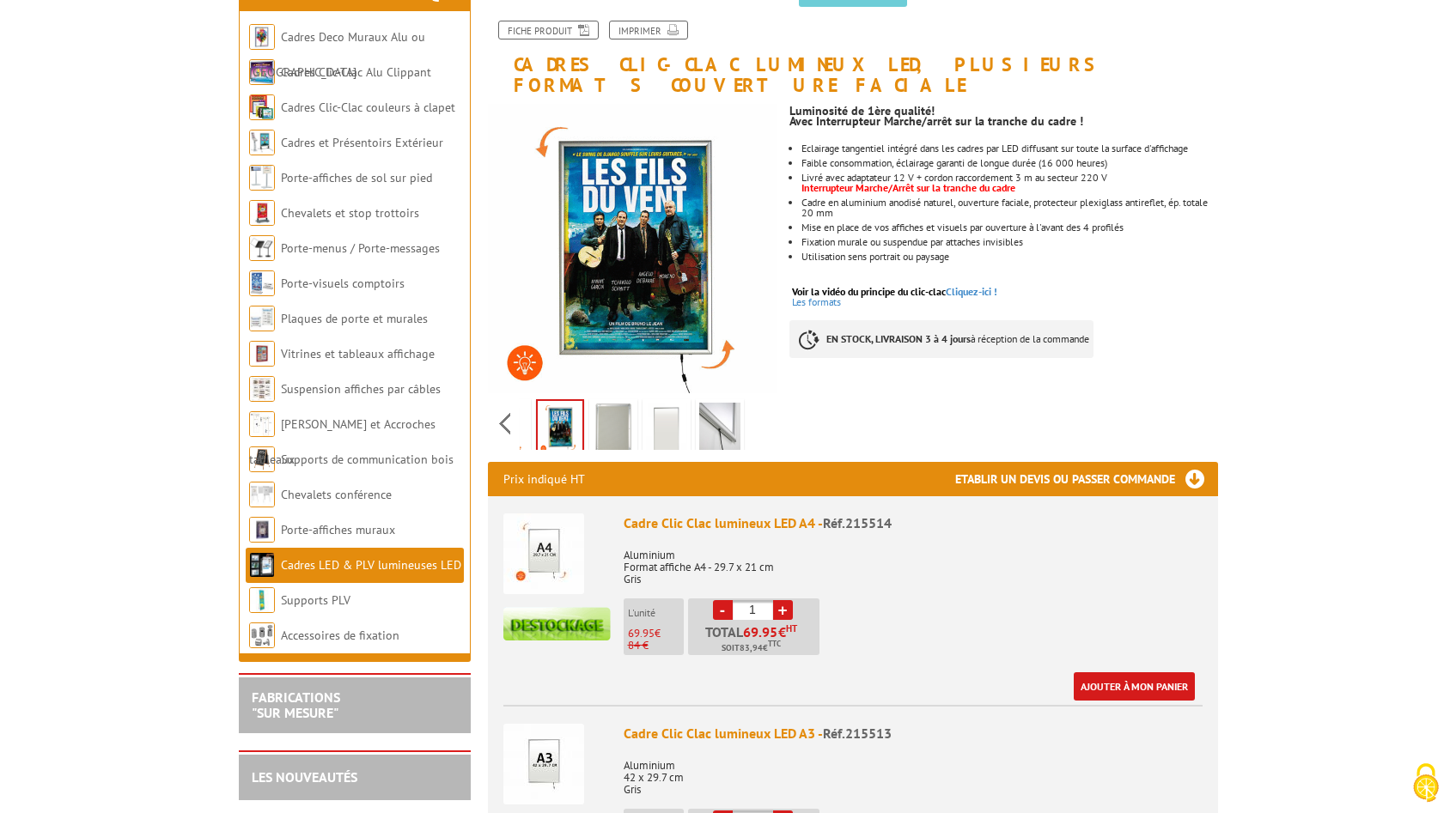
scroll to position [259, 0]
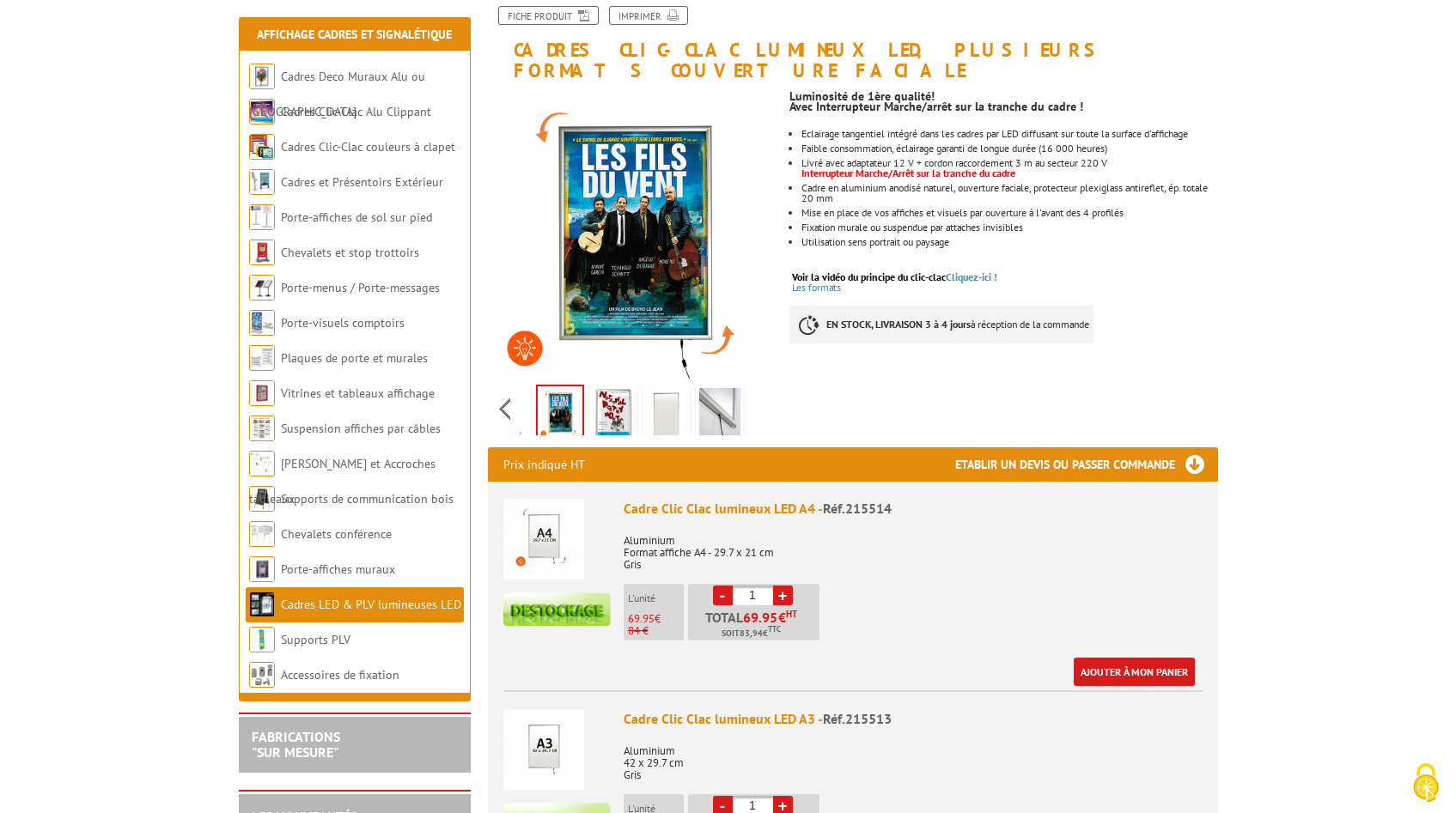
click at [612, 396] on img at bounding box center [613, 415] width 41 height 53
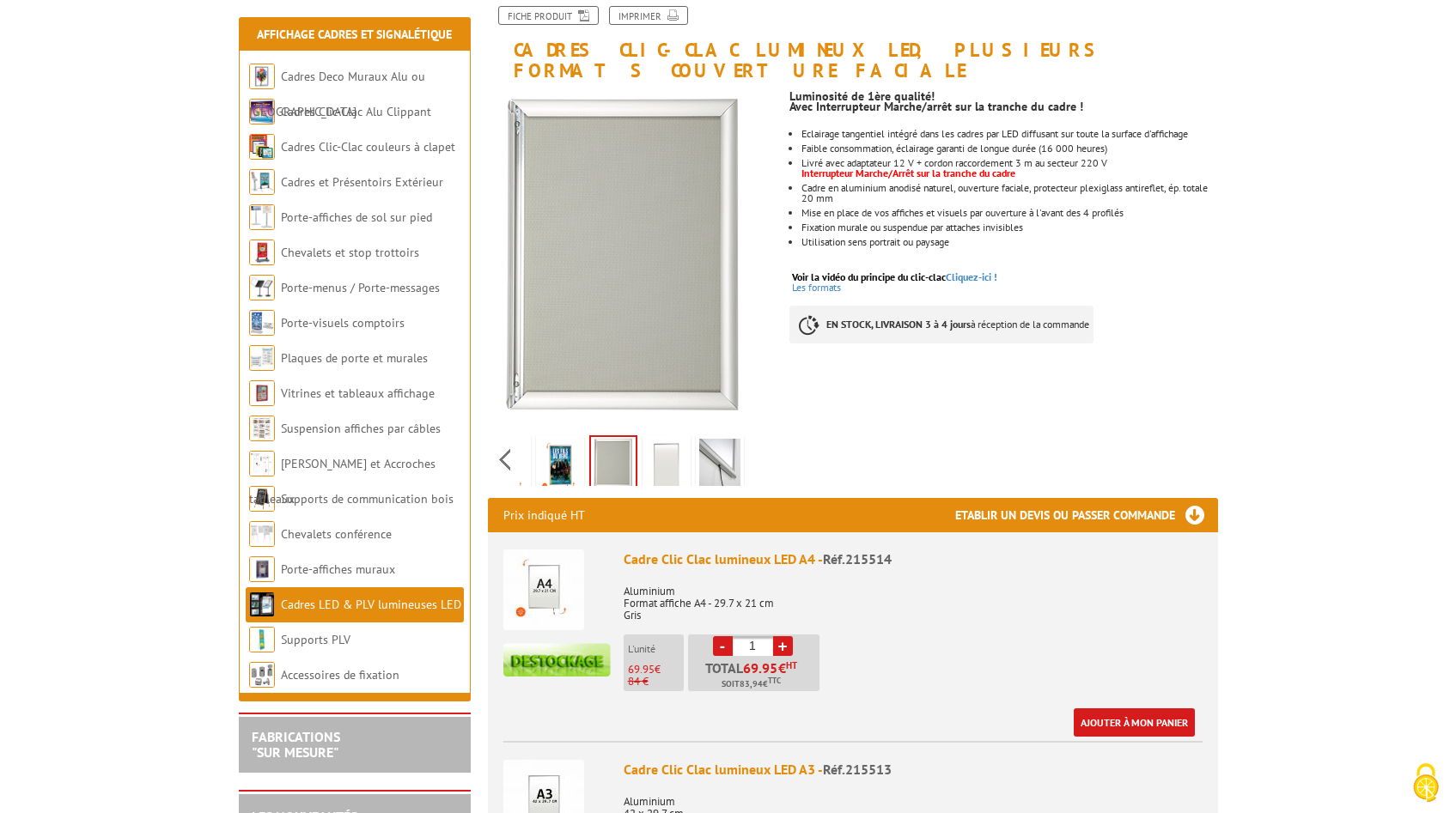
click at [661, 439] on img at bounding box center [667, 466] width 41 height 53
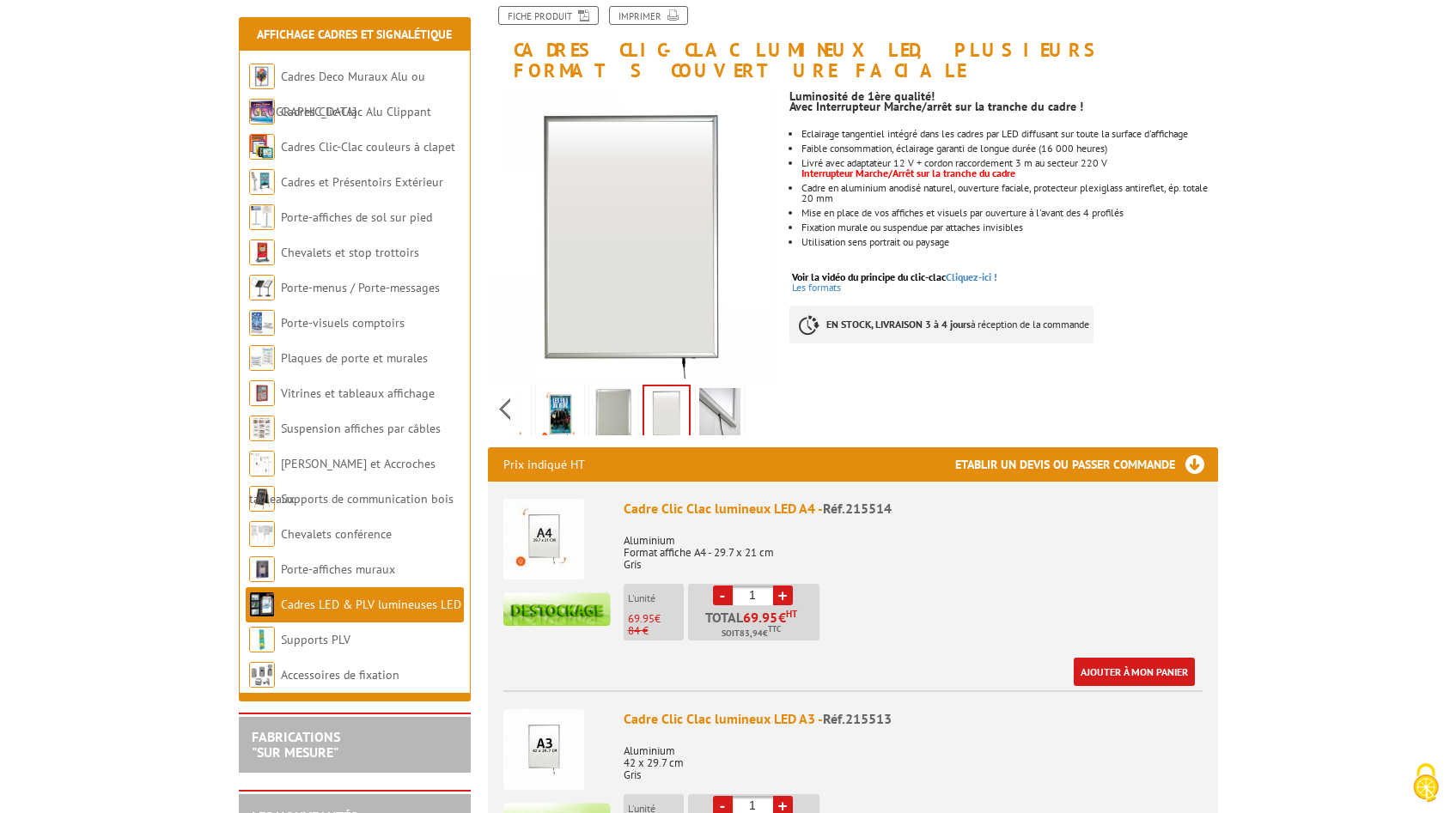
click at [716, 409] on img at bounding box center [719, 415] width 41 height 53
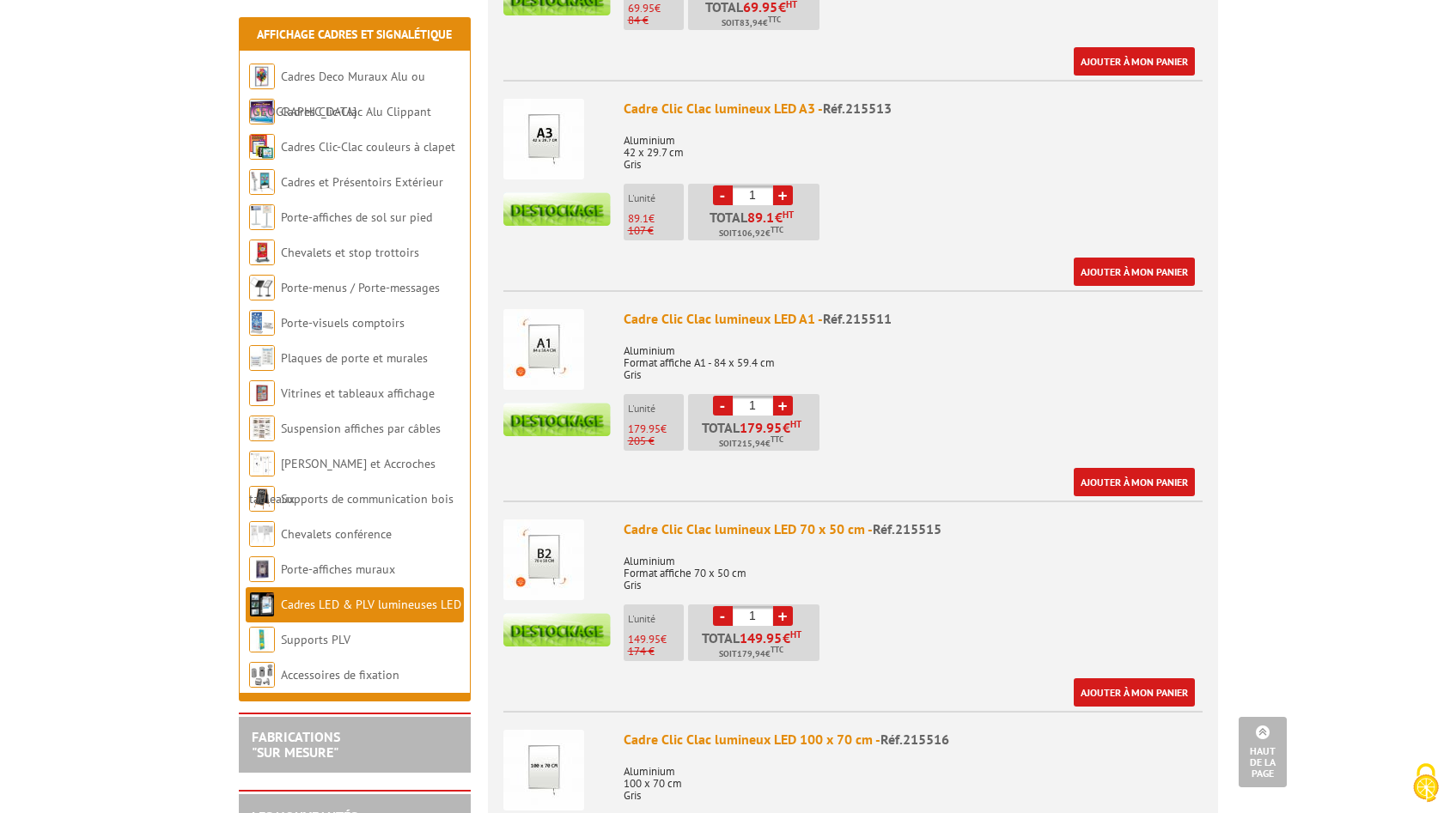
scroll to position [766, 0]
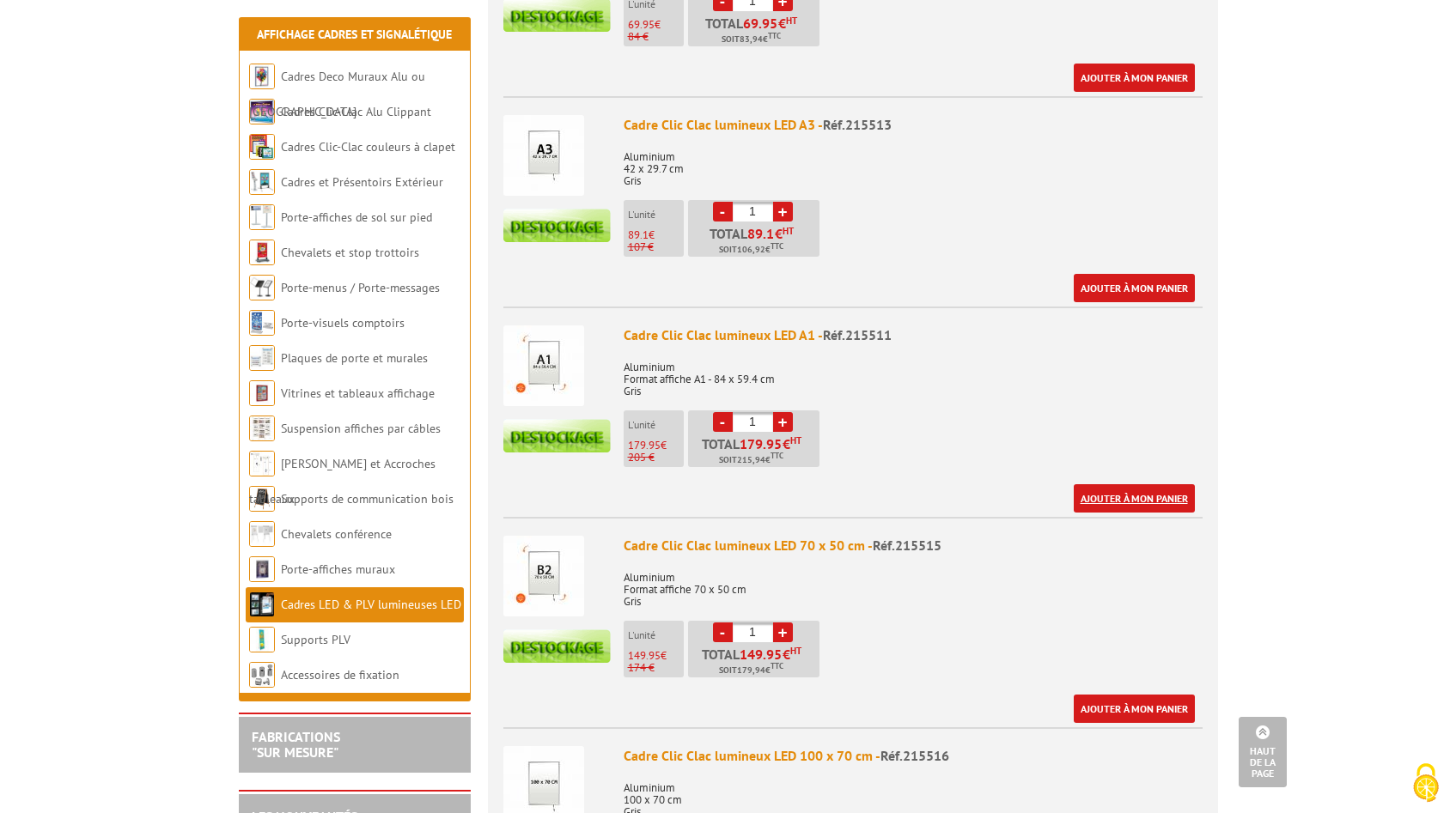
click at [1116, 485] on link "Ajouter à mon panier" at bounding box center [1134, 498] width 121 height 28
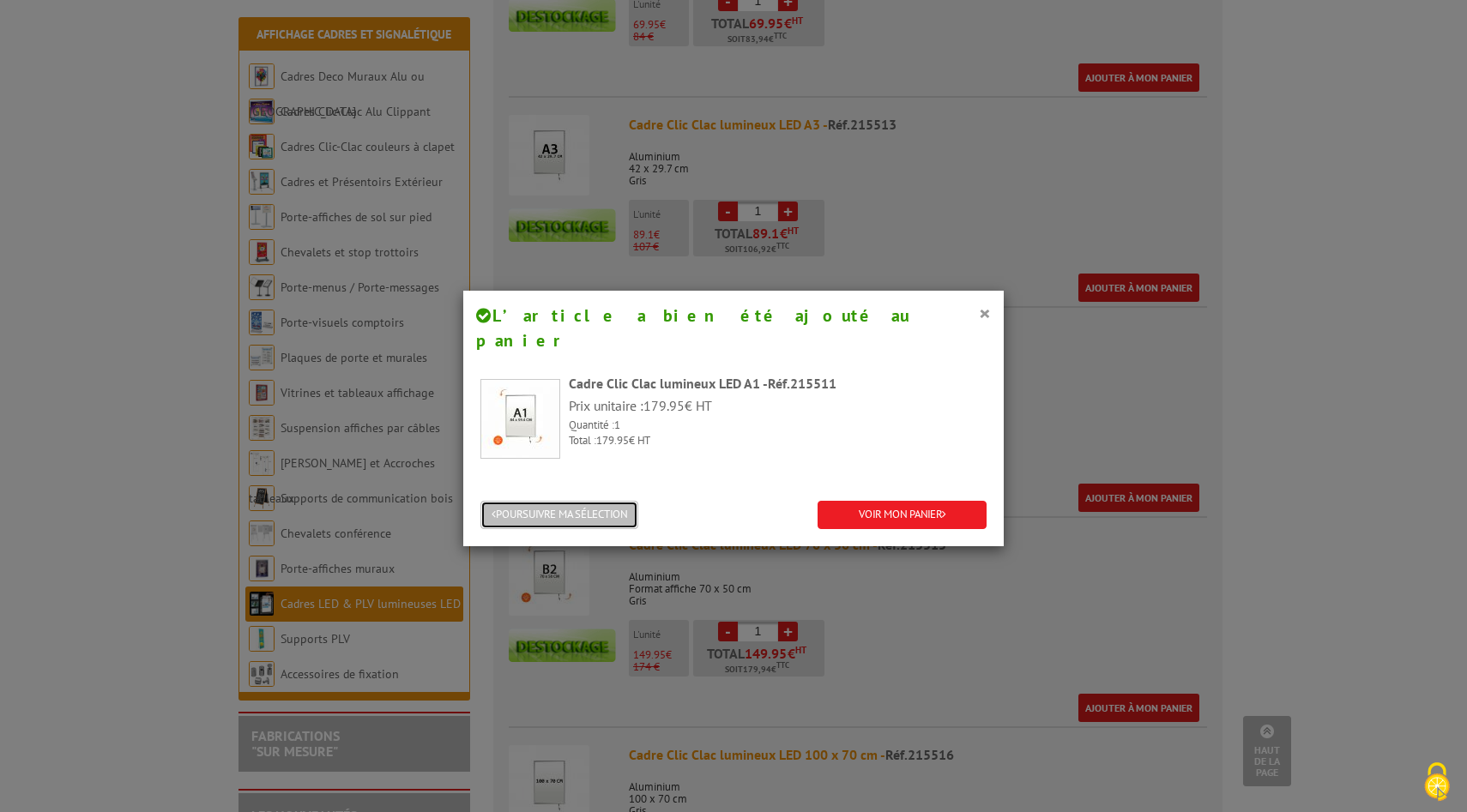
click at [598, 500] on button "POURSUIVRE MA SÉLECTION" at bounding box center [559, 514] width 158 height 28
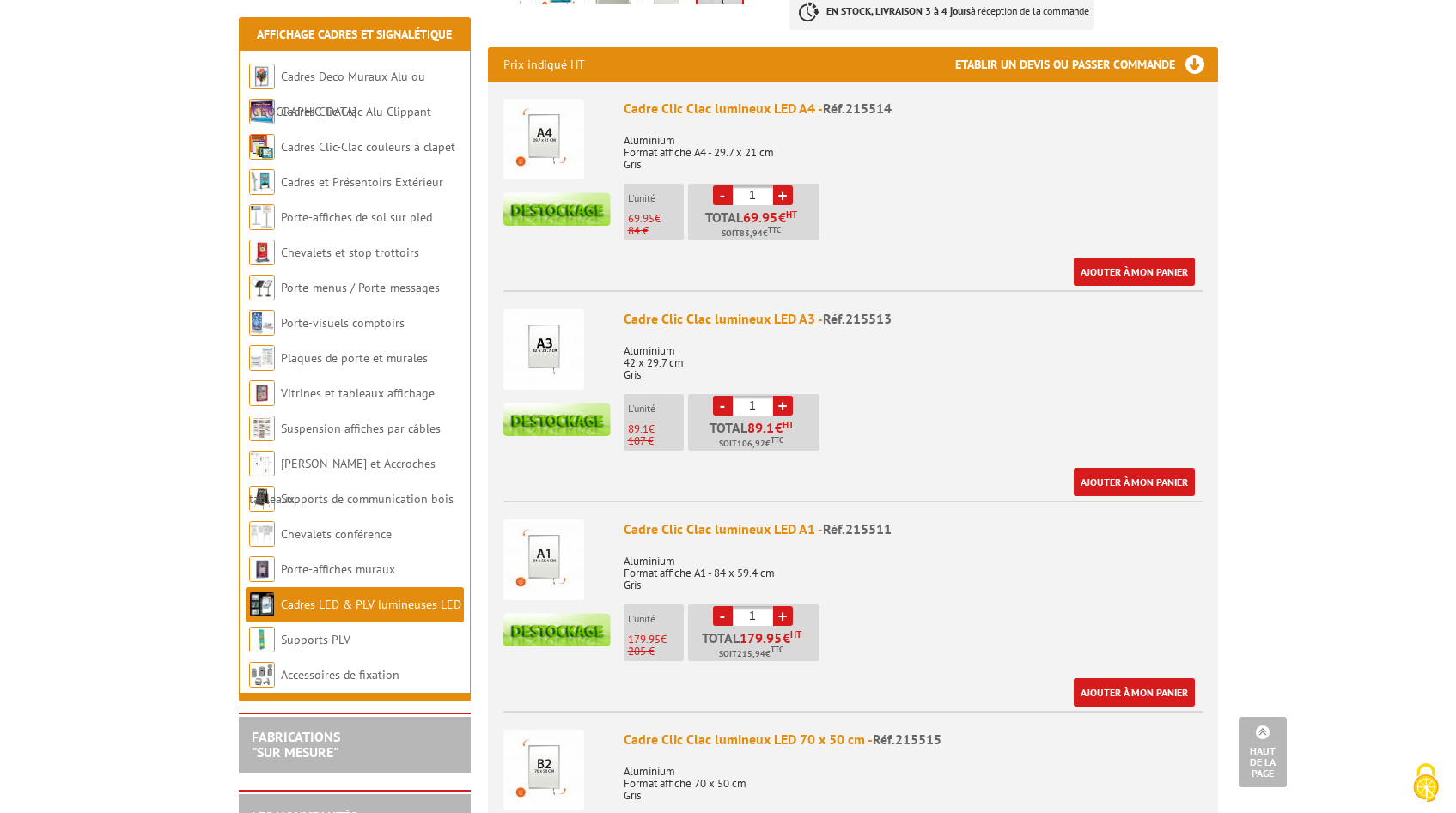
scroll to position [0, 0]
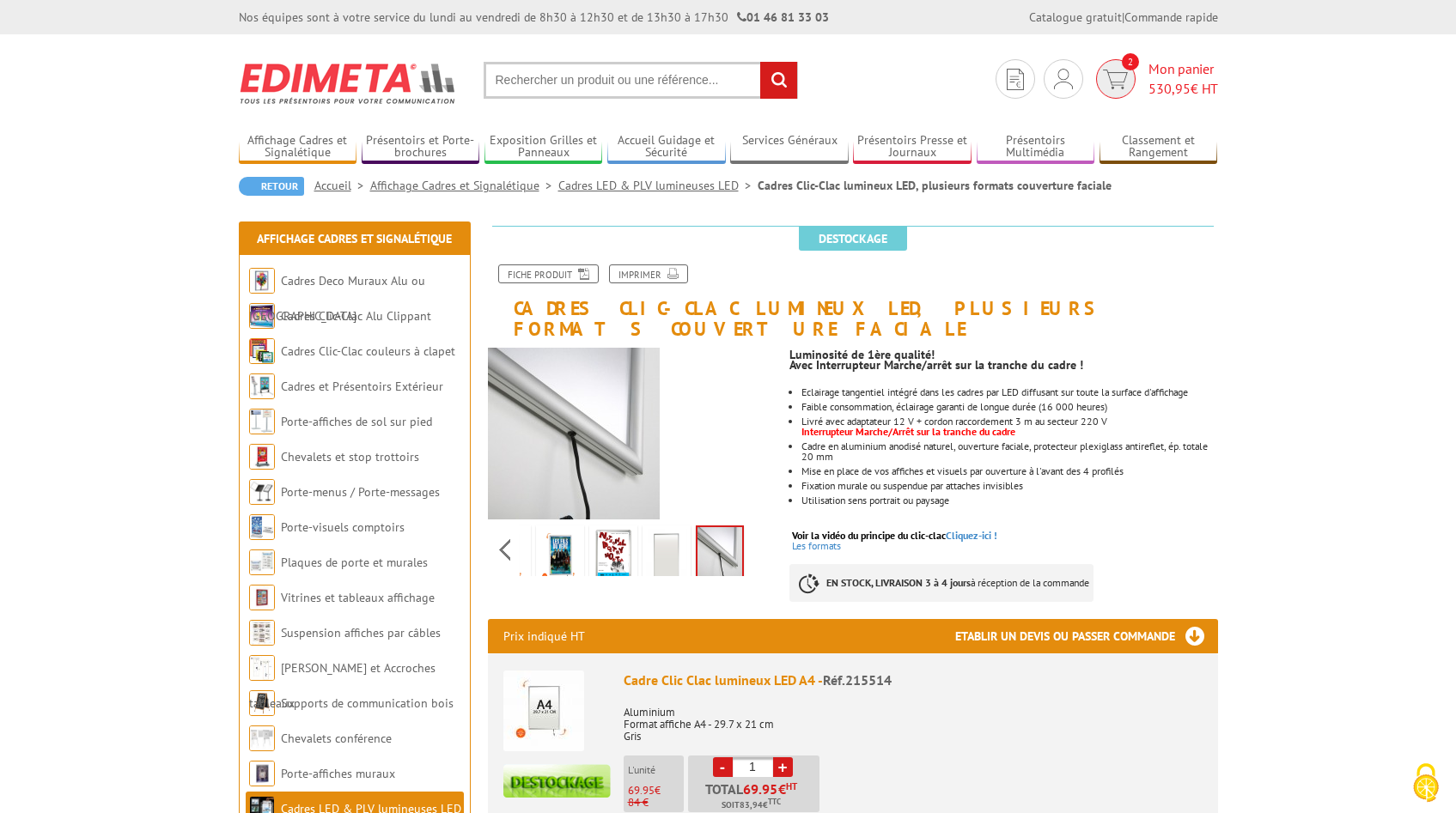
click at [1164, 91] on span "530,95" at bounding box center [1169, 89] width 42 height 17
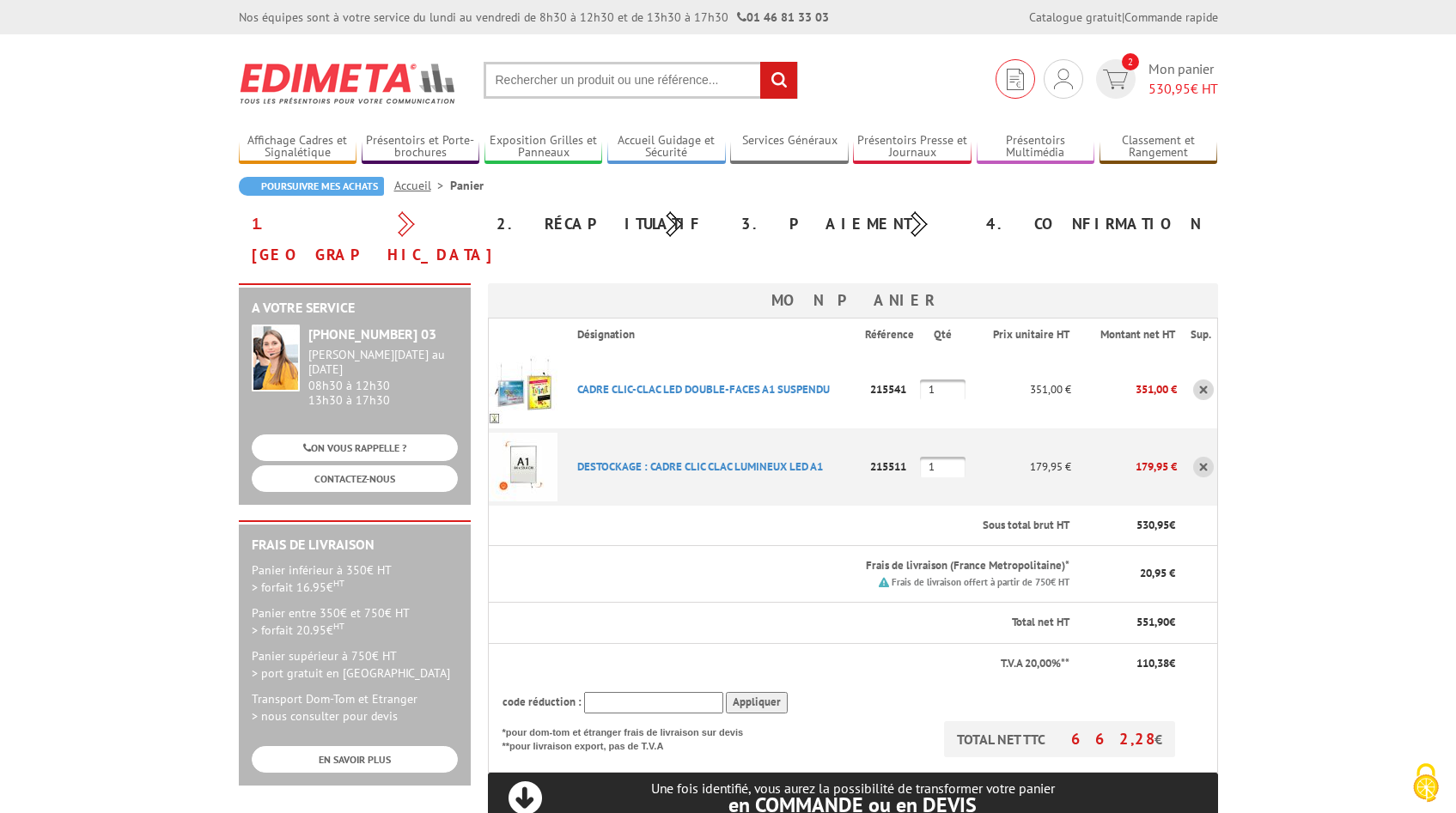
click at [1015, 84] on img at bounding box center [1015, 79] width 17 height 22
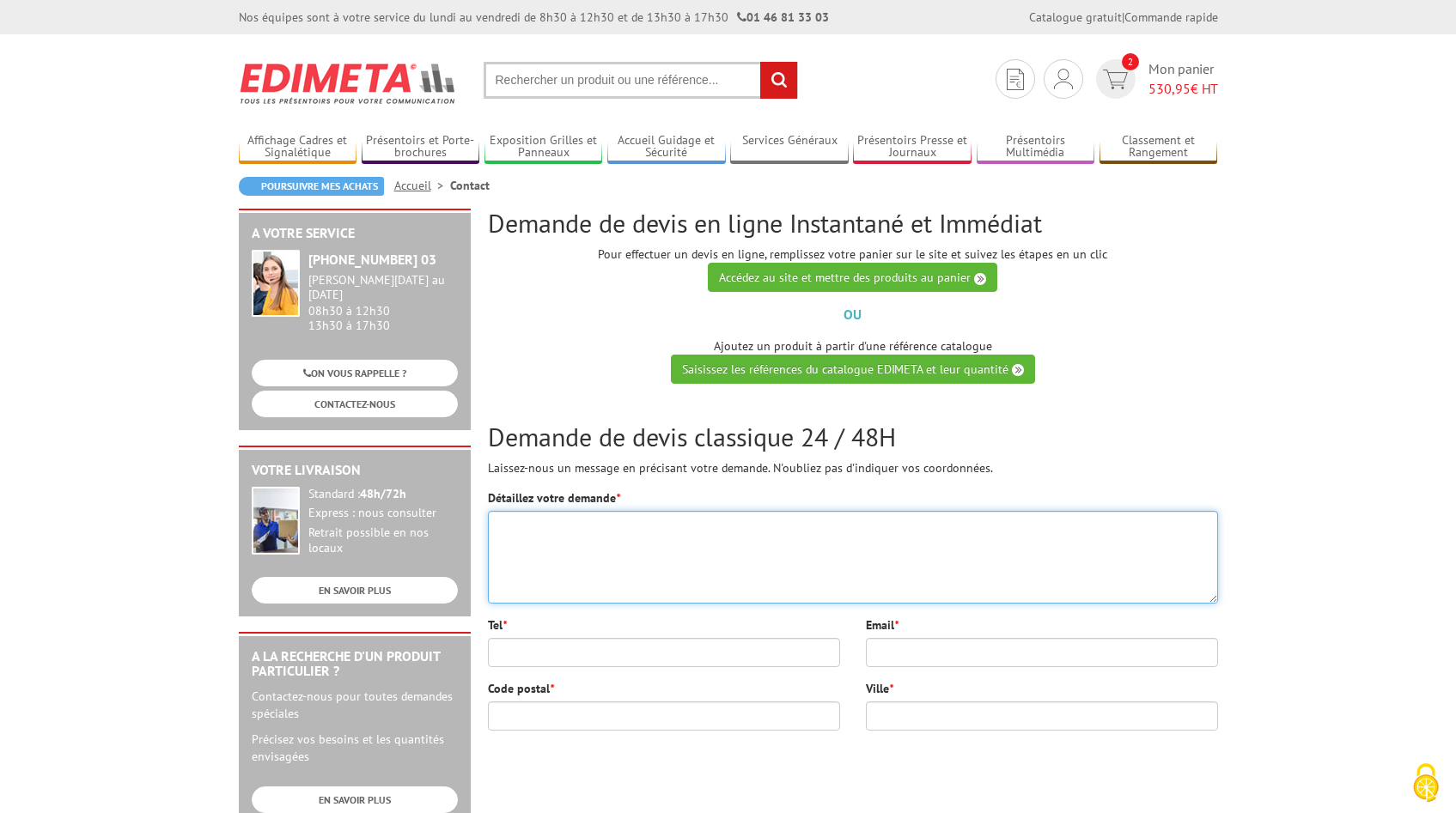
click at [590, 536] on textarea "Détaillez votre demande *" at bounding box center [853, 557] width 730 height 93
type textarea "Bonjour, J'ai vu que vous destockiez les"
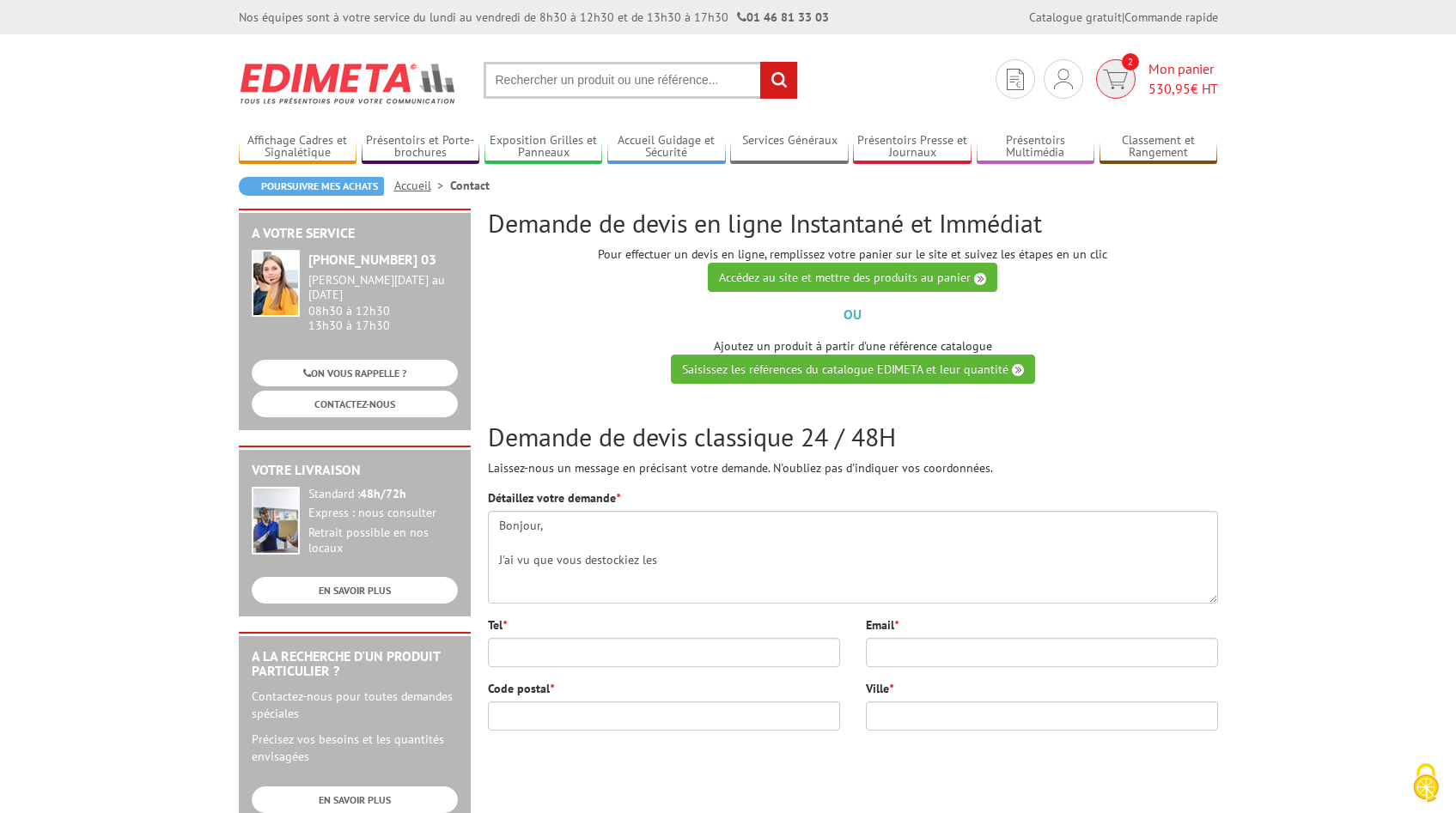
click at [1114, 90] on span "2" at bounding box center [1115, 79] width 40 height 40
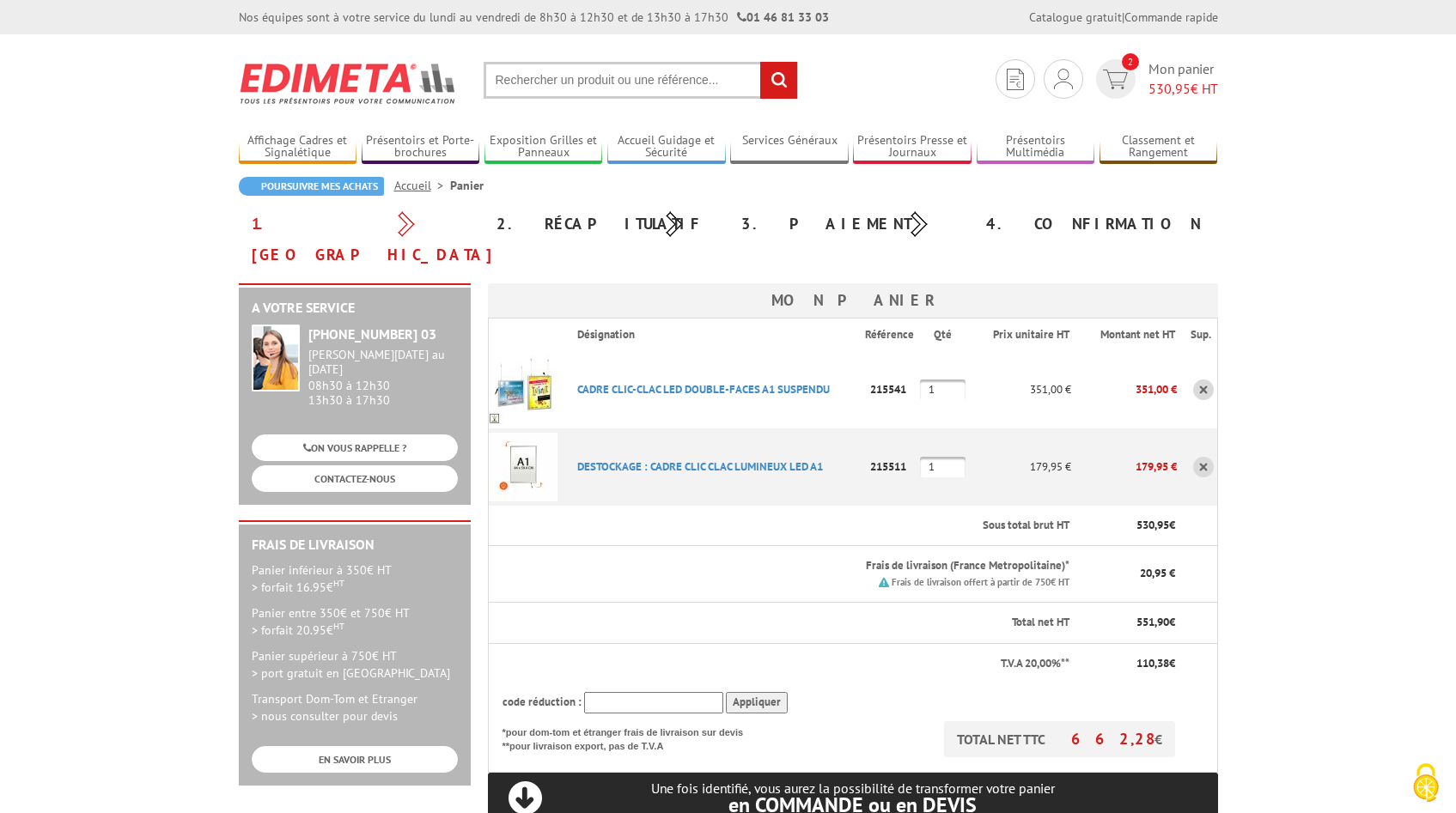
drag, startPoint x: 909, startPoint y: 437, endPoint x: 874, endPoint y: 435, distance: 35.1
click at [874, 452] on p "215511" at bounding box center [893, 466] width 56 height 30
copy p "215511"
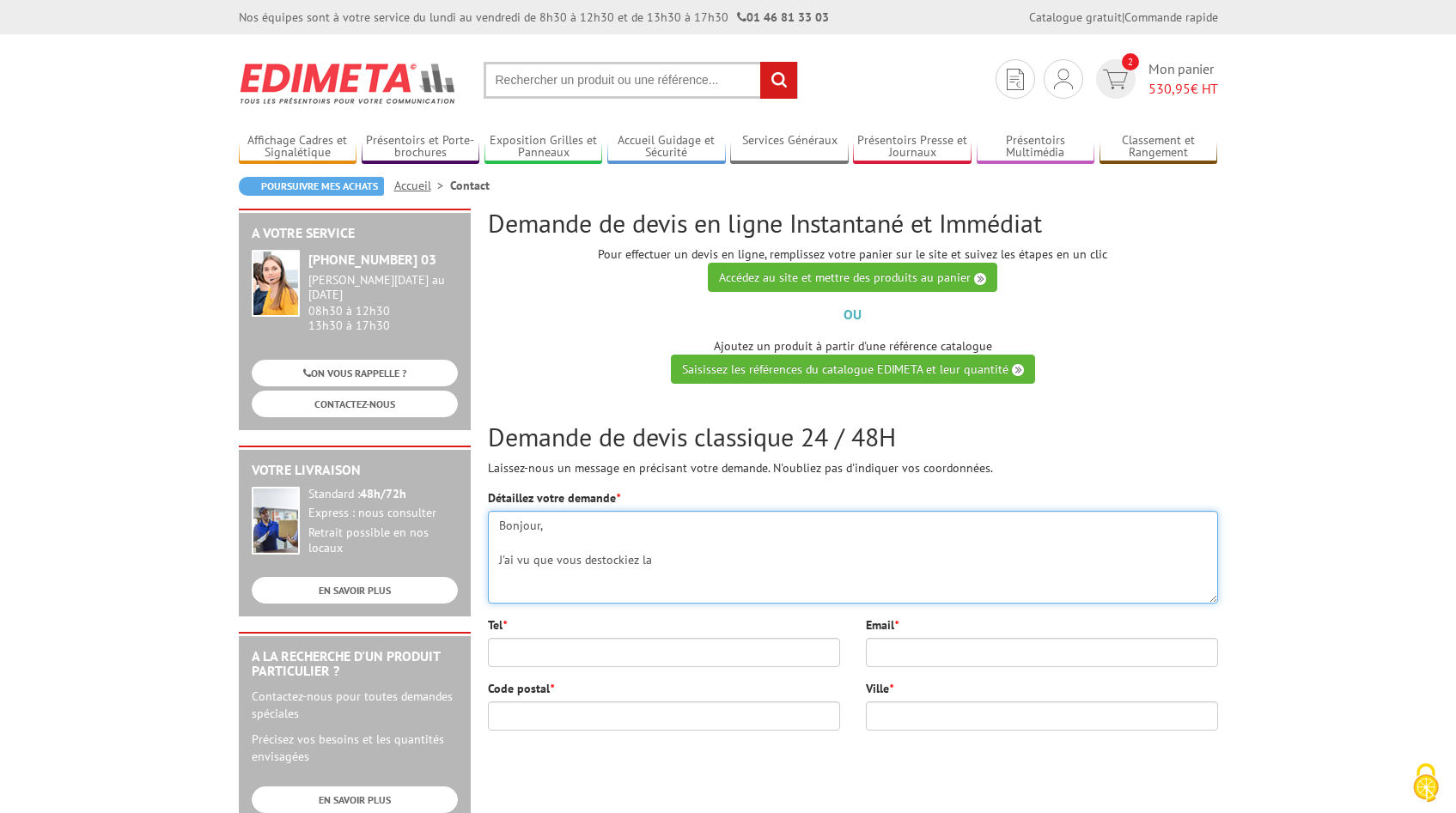
paste textarea "215511"
click at [649, 560] on textarea "Bonjour, J'ai vu que vous destockiez la215511" at bounding box center [853, 557] width 730 height 93
click at [749, 566] on textarea "Bonjour, J'ai vu que vous destockiez la référence 215511" at bounding box center [853, 557] width 730 height 93
type textarea "Bonjour, J'ai vu que vous destockiez la référence 215511. J'ai besoin que vous …"
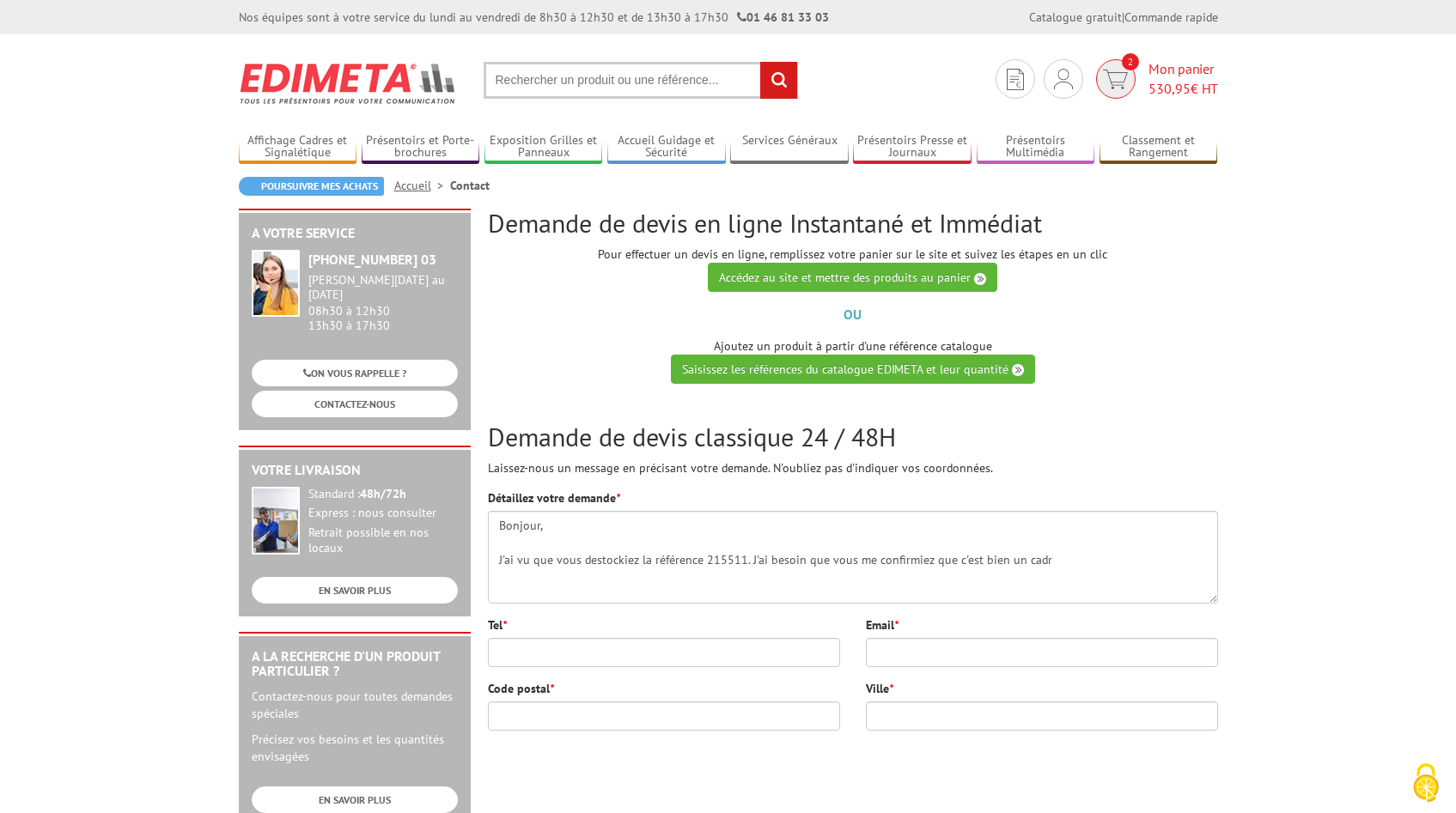
click at [1176, 88] on span "530,95" at bounding box center [1169, 89] width 42 height 17
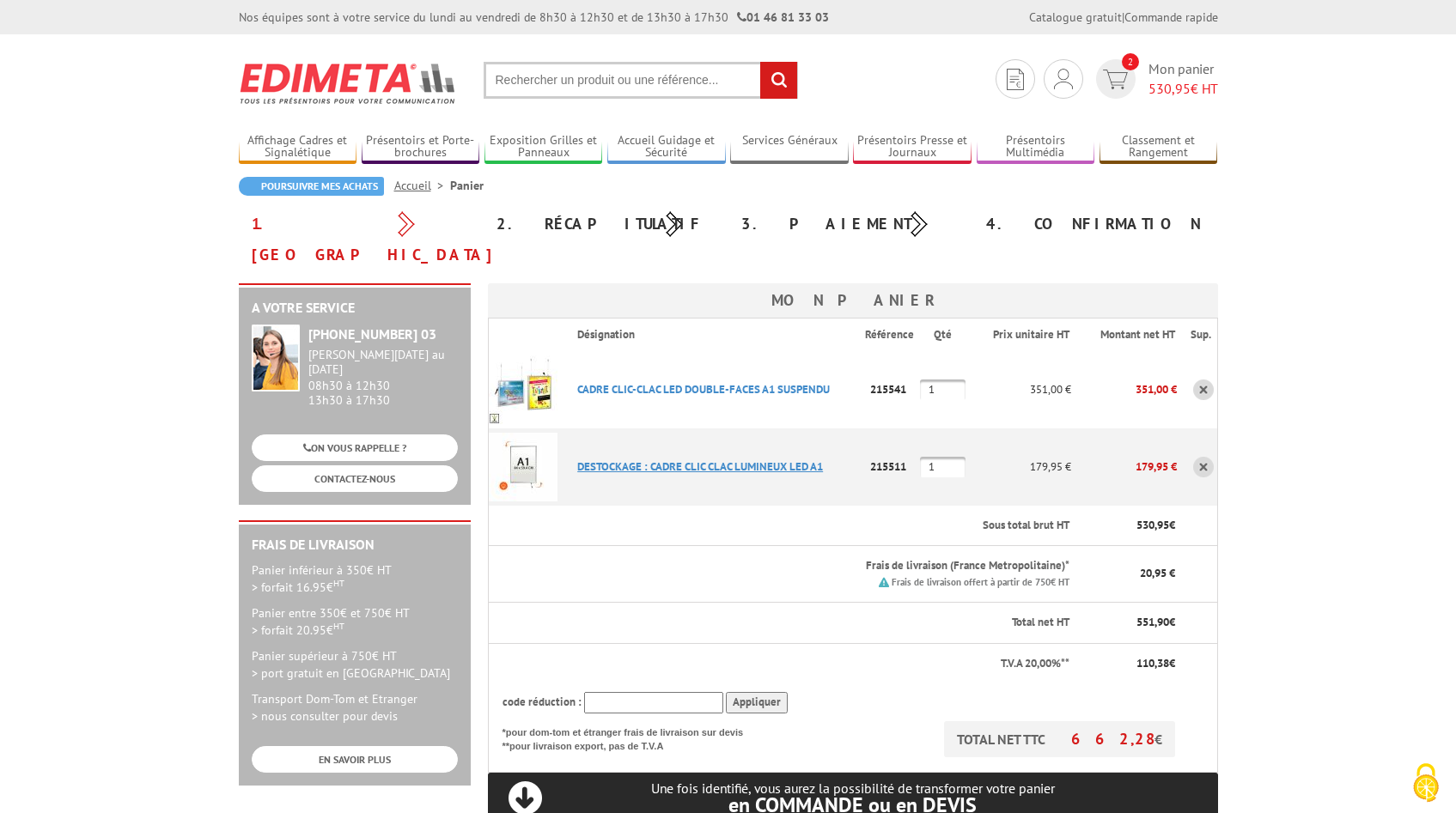
click at [756, 460] on link "DESTOCKAGE : CADRE CLIC CLAC LUMINEUX LED A1" at bounding box center [700, 466] width 246 height 15
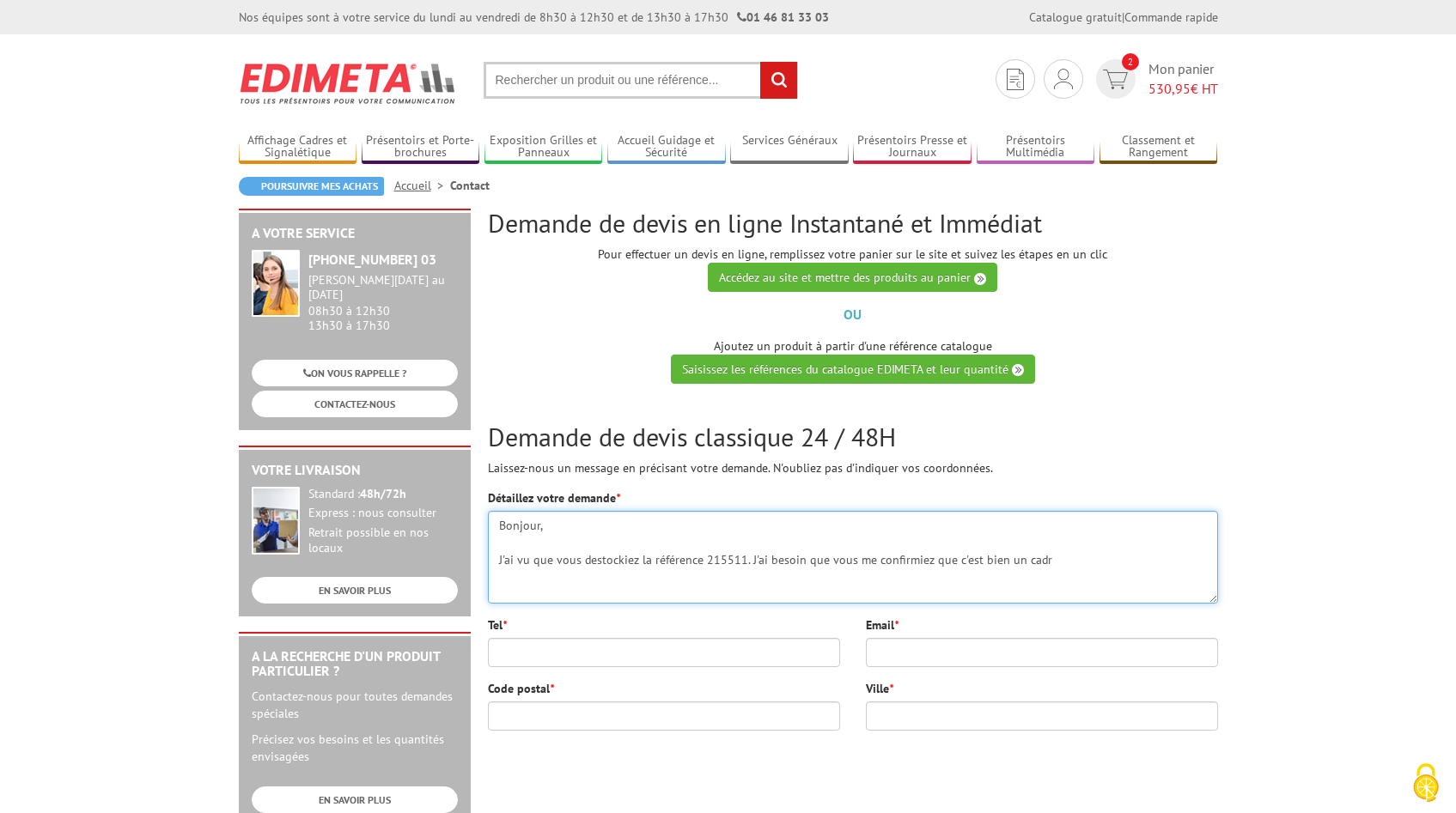
click at [1055, 567] on textarea "Bonjour, J'ai vu que vous destockiez la référence 215511. J'ai besoin que vous …" at bounding box center [853, 557] width 730 height 93
drag, startPoint x: 786, startPoint y: 589, endPoint x: 553, endPoint y: 578, distance: 233.3
click at [553, 578] on textarea "Bonjour, J'ai vu que vous destockiez la référence 215511. J'ai besoin que vous …" at bounding box center [853, 557] width 730 height 93
type textarea "Bonjour, J'ai vu que vous destockiez la référence 215511. J'ai besoin que vous …"
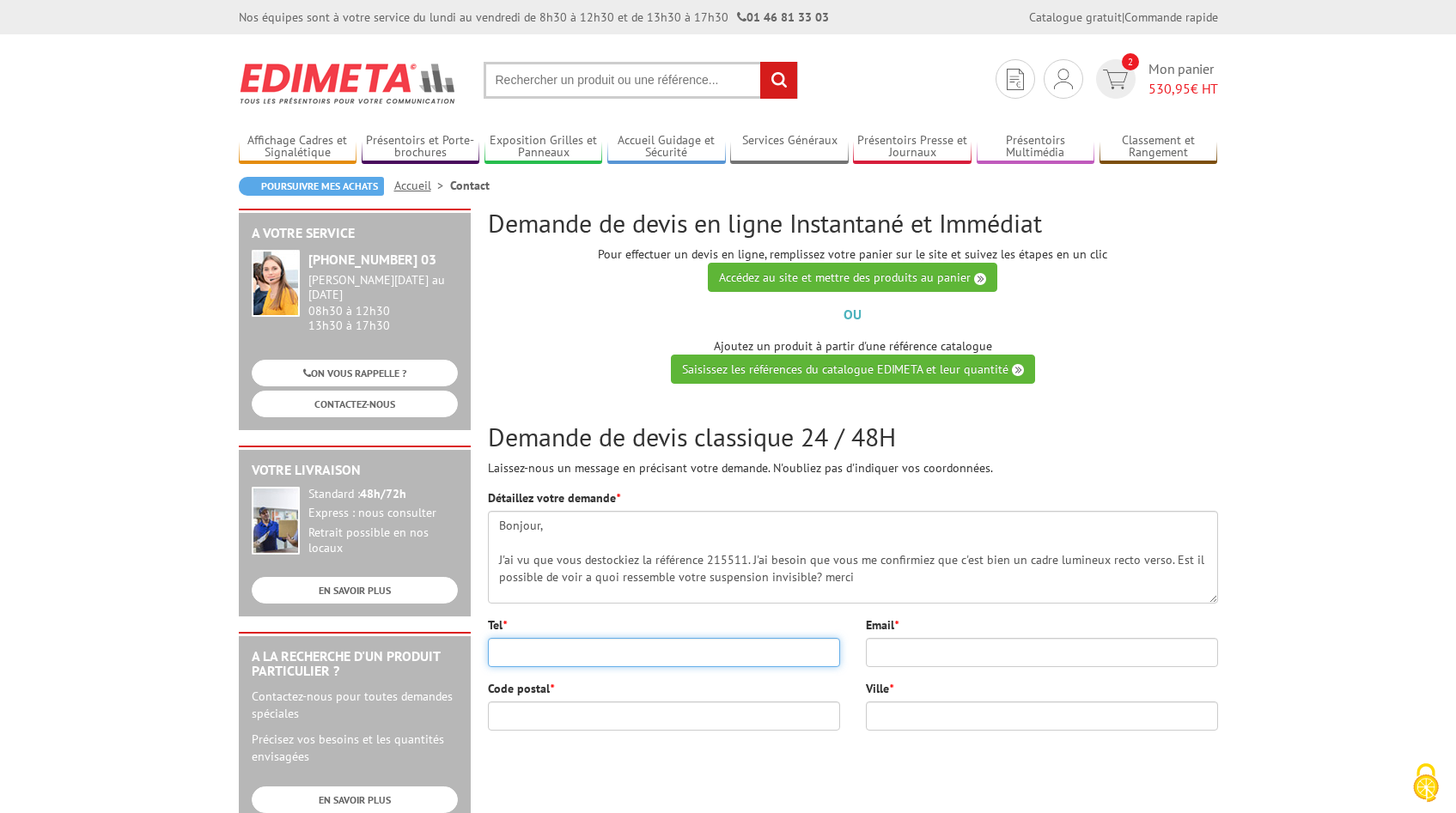
click at [539, 639] on input "Tel *" at bounding box center [664, 653] width 352 height 29
click at [539, 650] on input "Tel *" at bounding box center [664, 653] width 352 height 29
type input "0765759106"
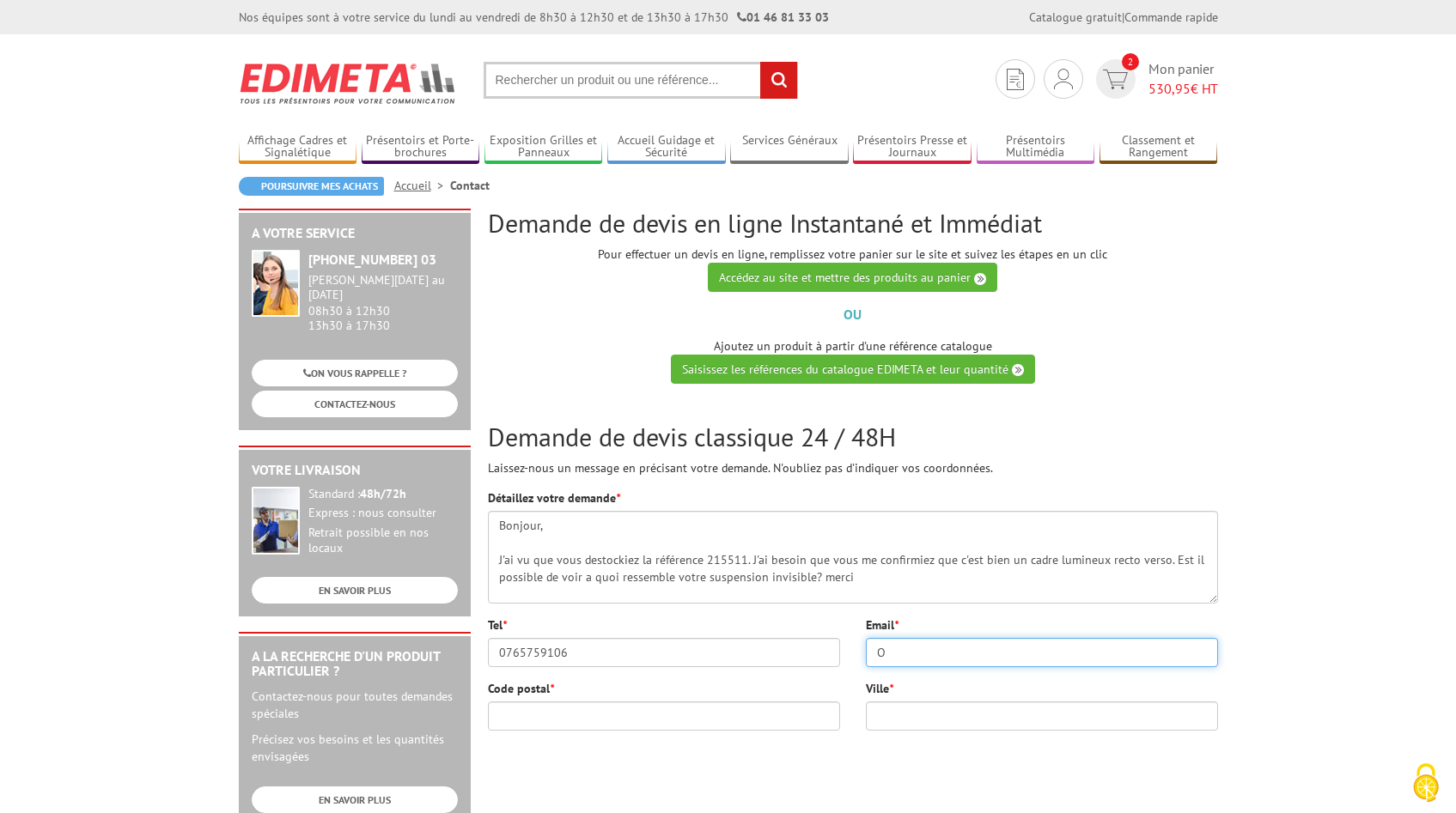
type input "[EMAIL_ADDRESS][DOMAIN_NAME]"
type input "78210"
type input "ST CYR L ECOLE"
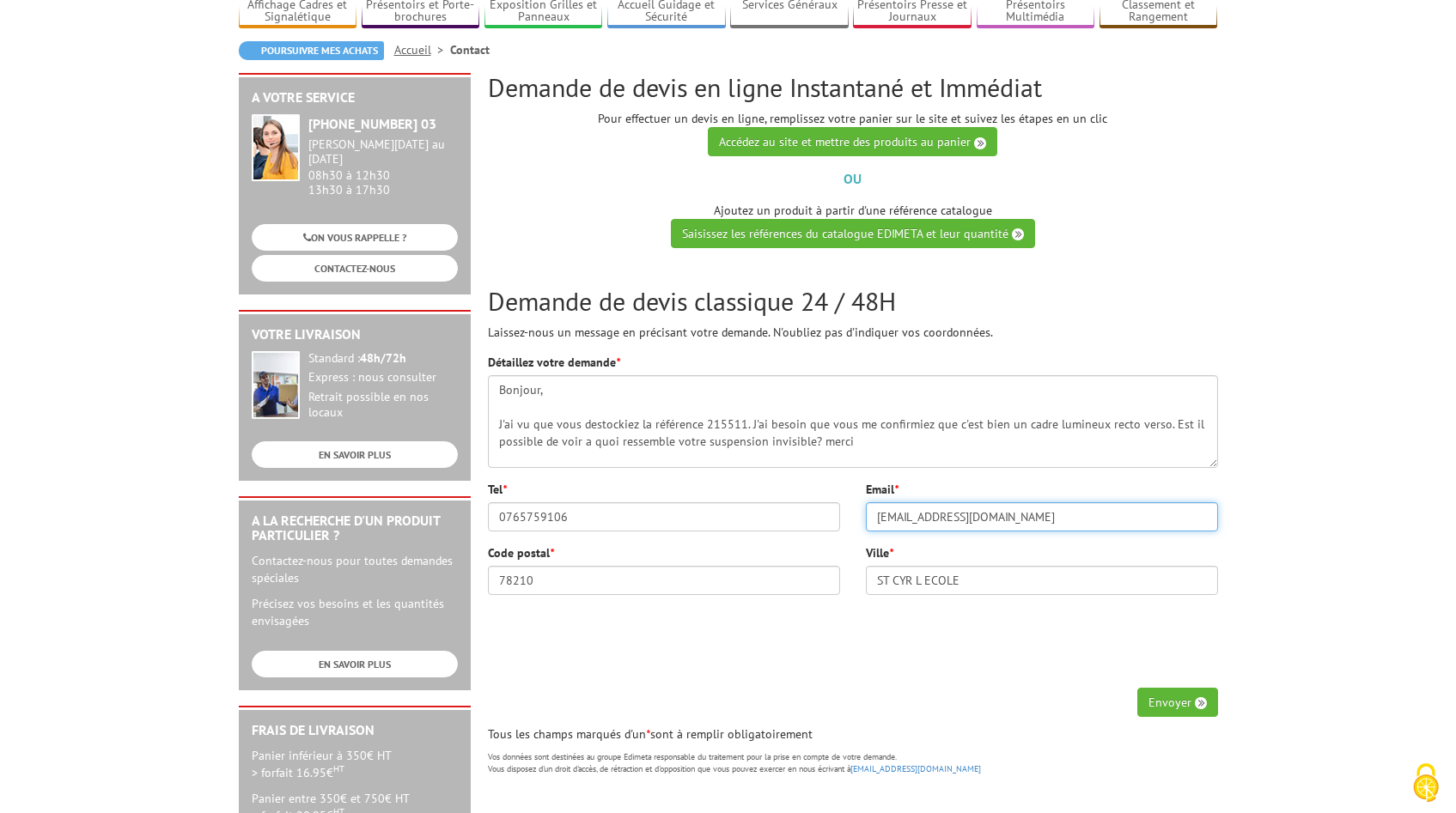
scroll to position [299, 0]
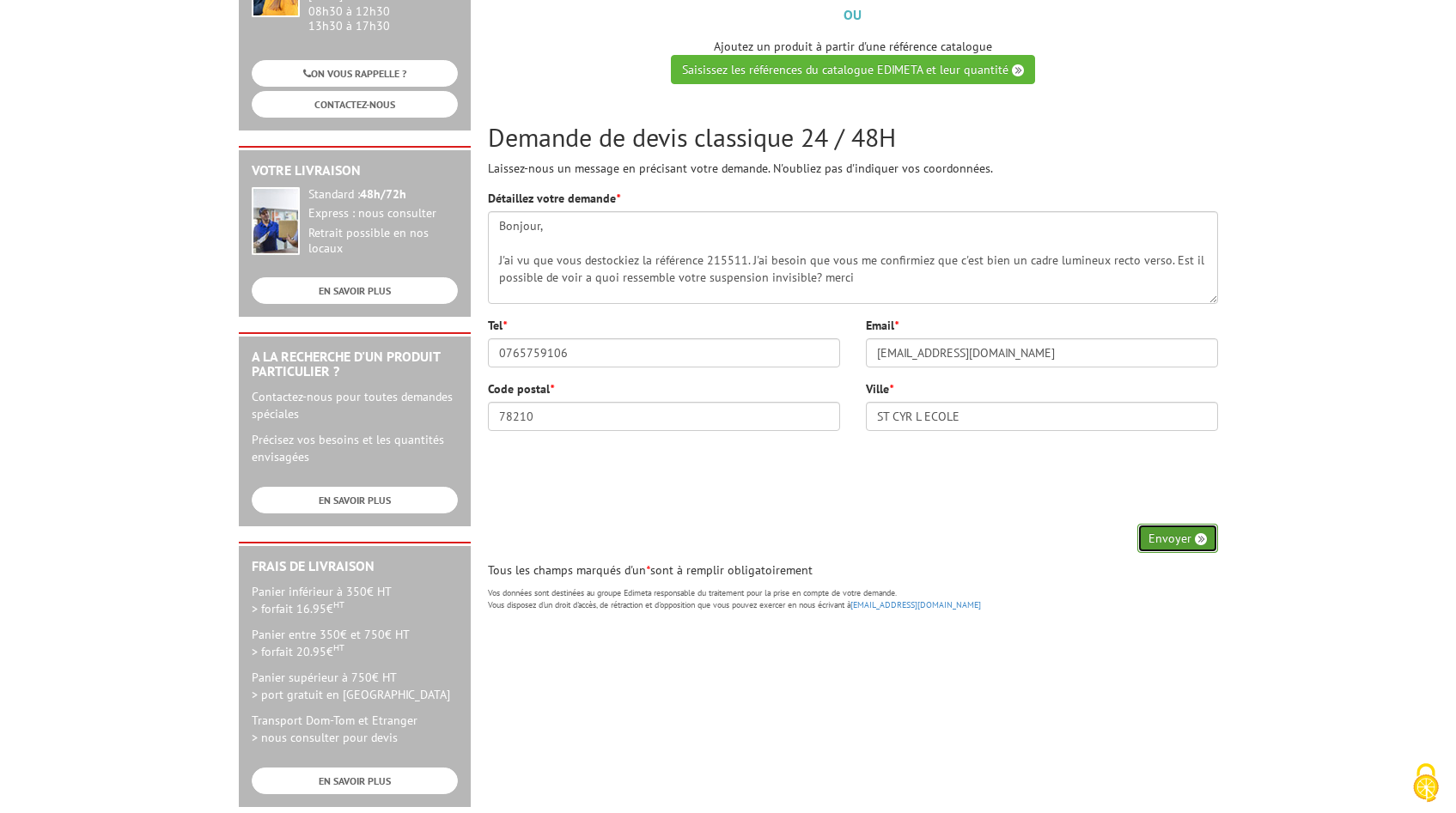
click at [1180, 543] on button "Envoyer" at bounding box center [1177, 538] width 81 height 29
